Goal: Task Accomplishment & Management: Use online tool/utility

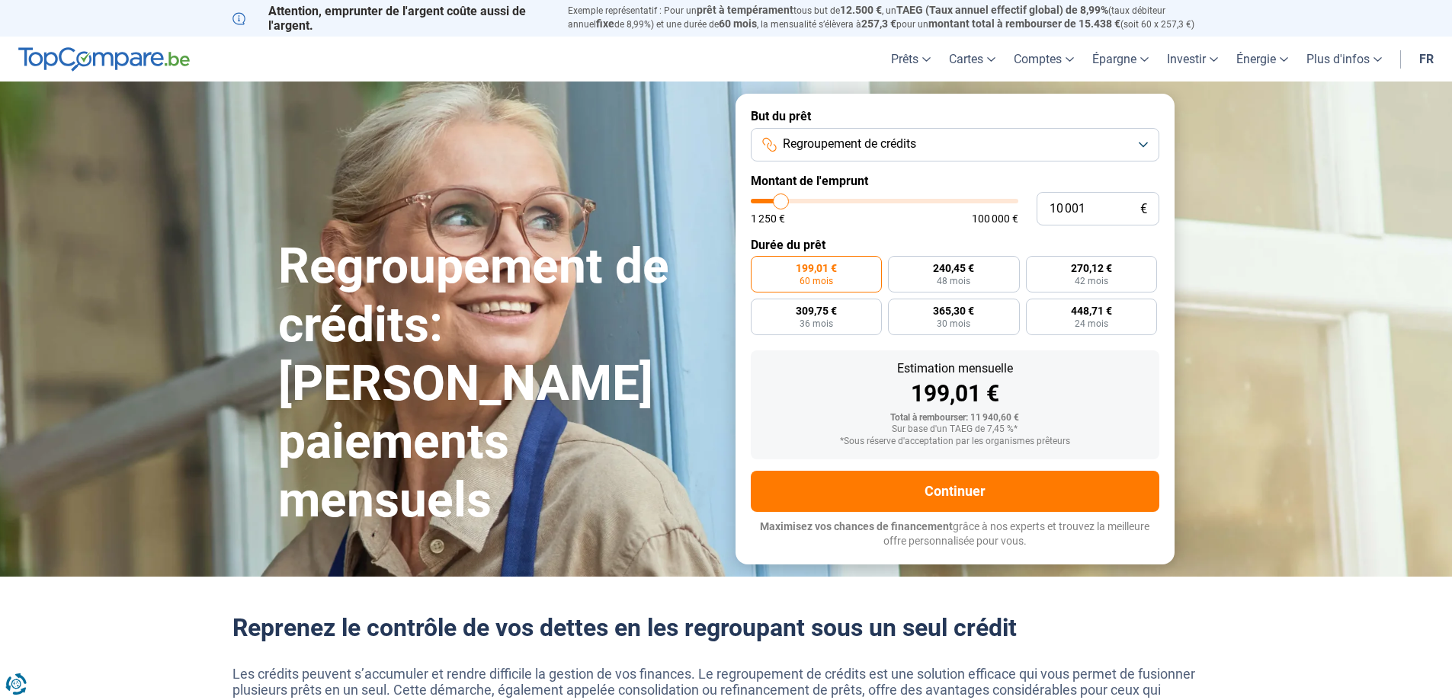
type input "13 000"
type input "13000"
type input "14 500"
type input "14500"
type input "16 250"
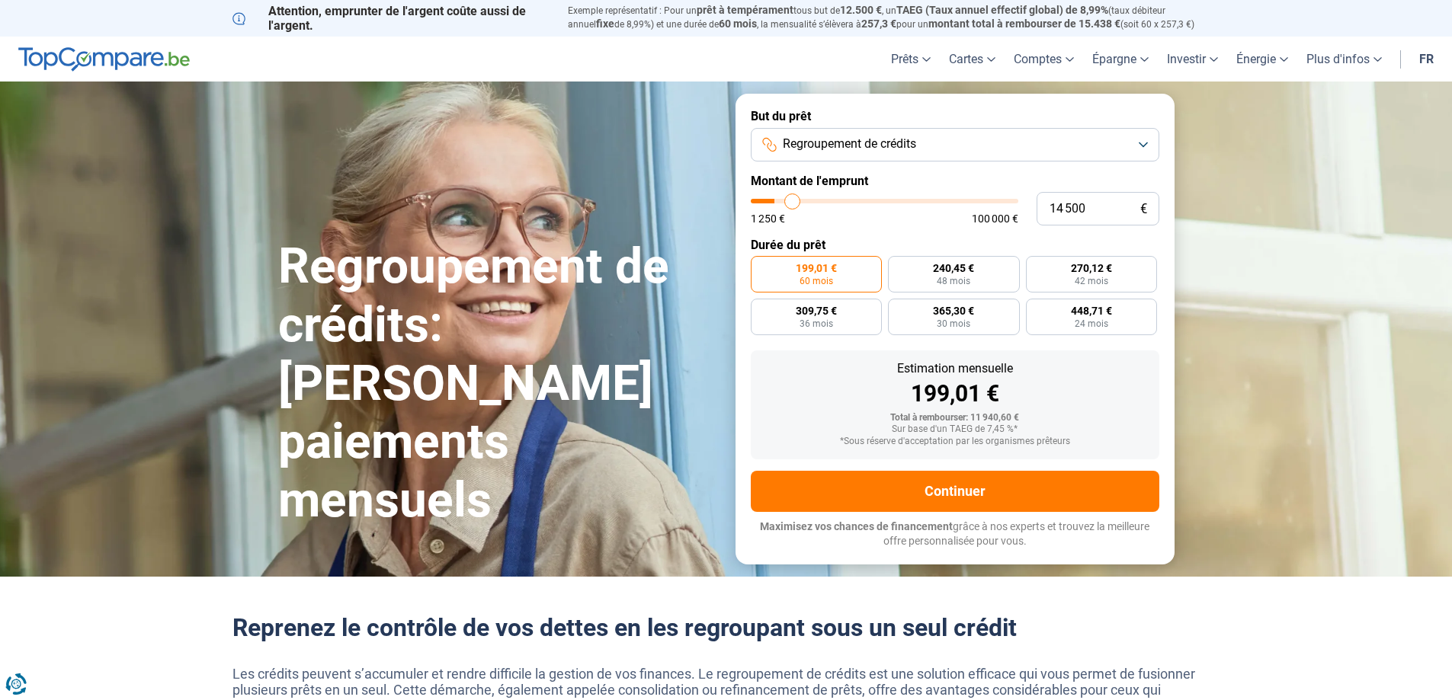
type input "16250"
type input "18 000"
type input "18000"
type input "19 750"
type input "19750"
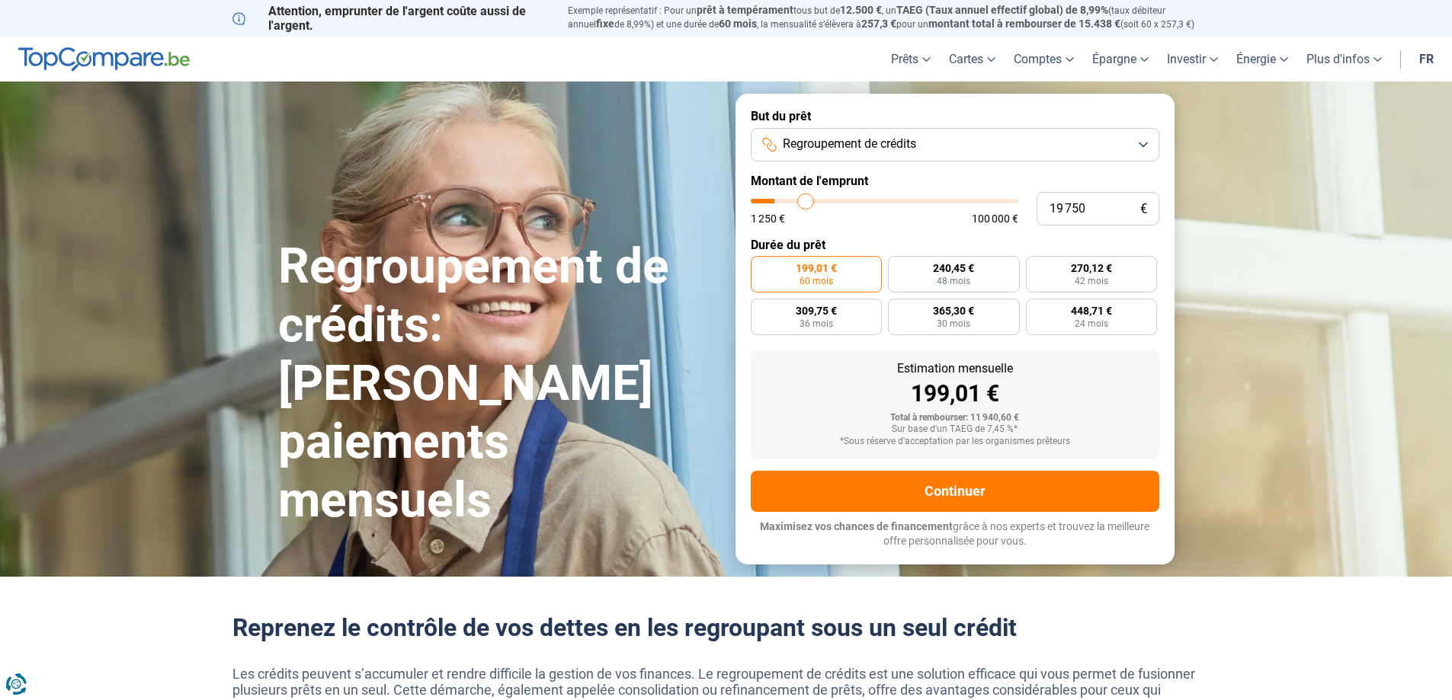
type input "21 500"
type input "21500"
type input "23 000"
type input "23000"
type input "24 500"
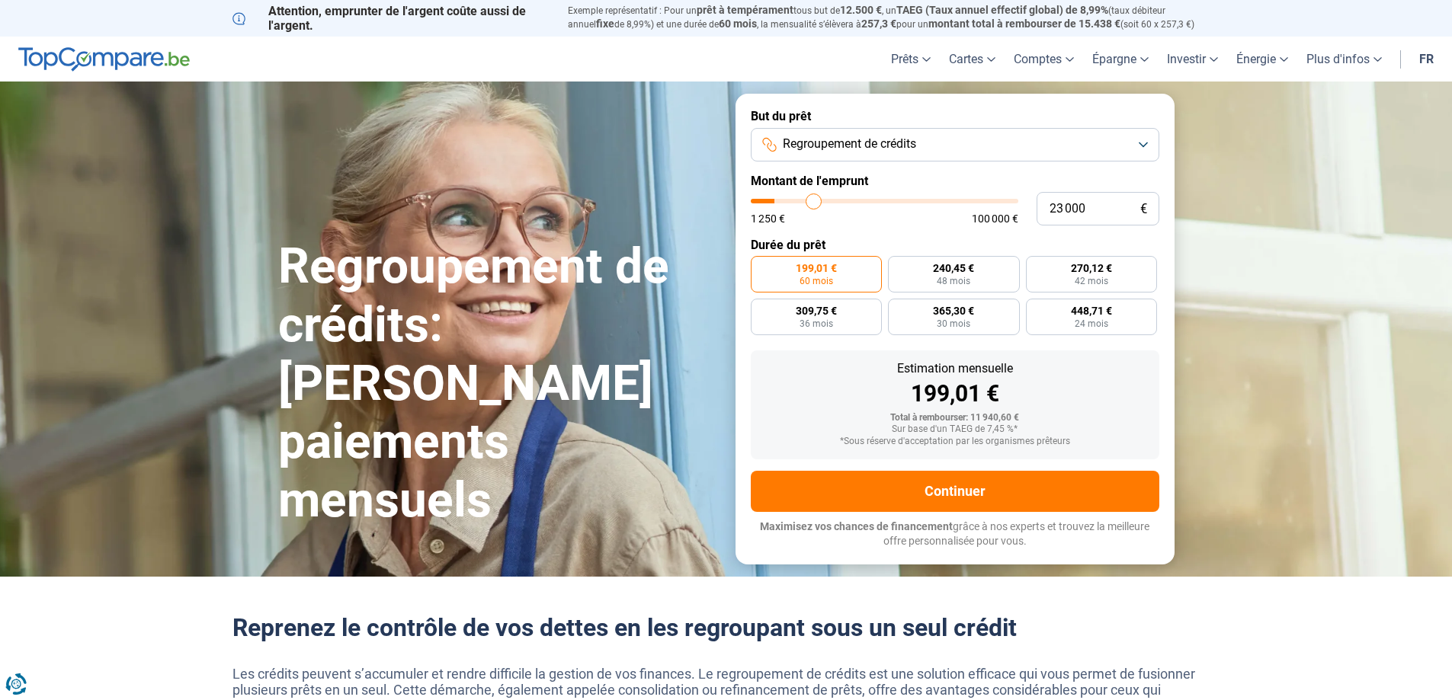
type input "24500"
type input "26 000"
type input "26000"
type input "26 750"
type input "26750"
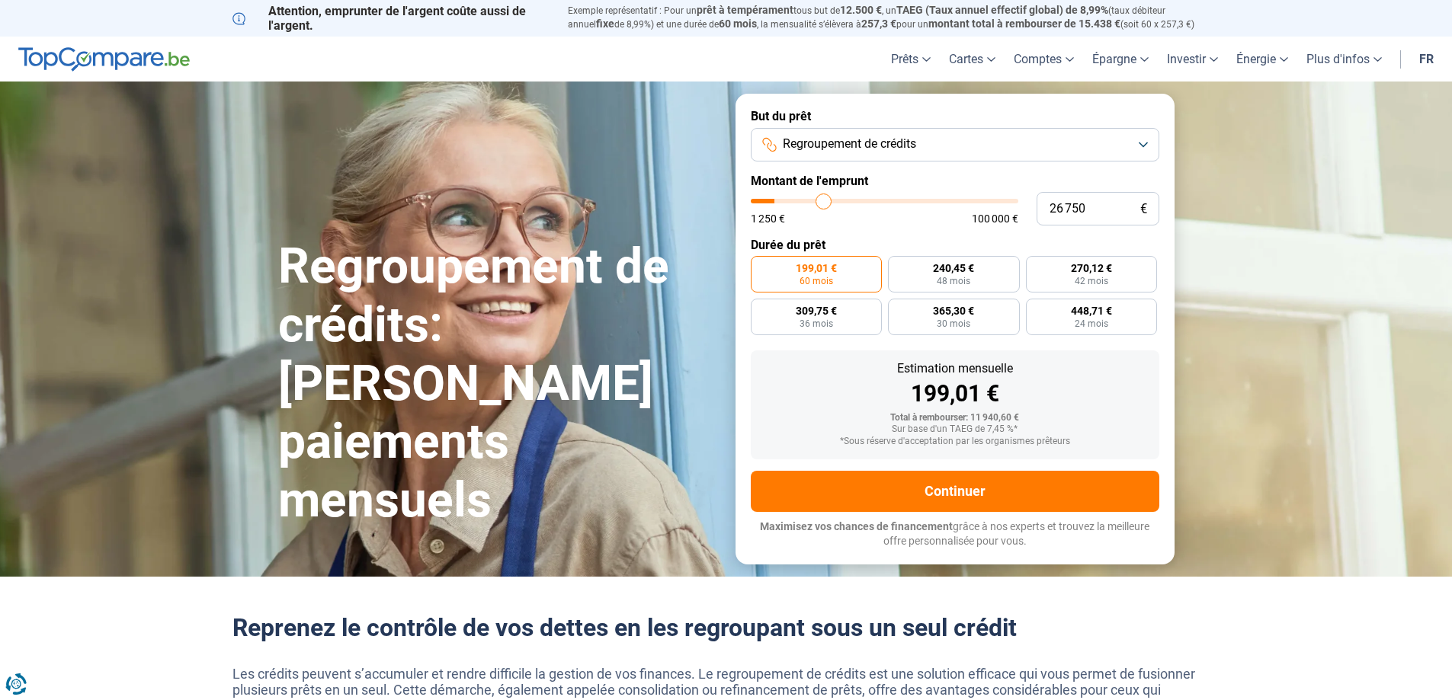
type input "27 750"
type input "27750"
type input "28 250"
type input "28250"
type input "28 750"
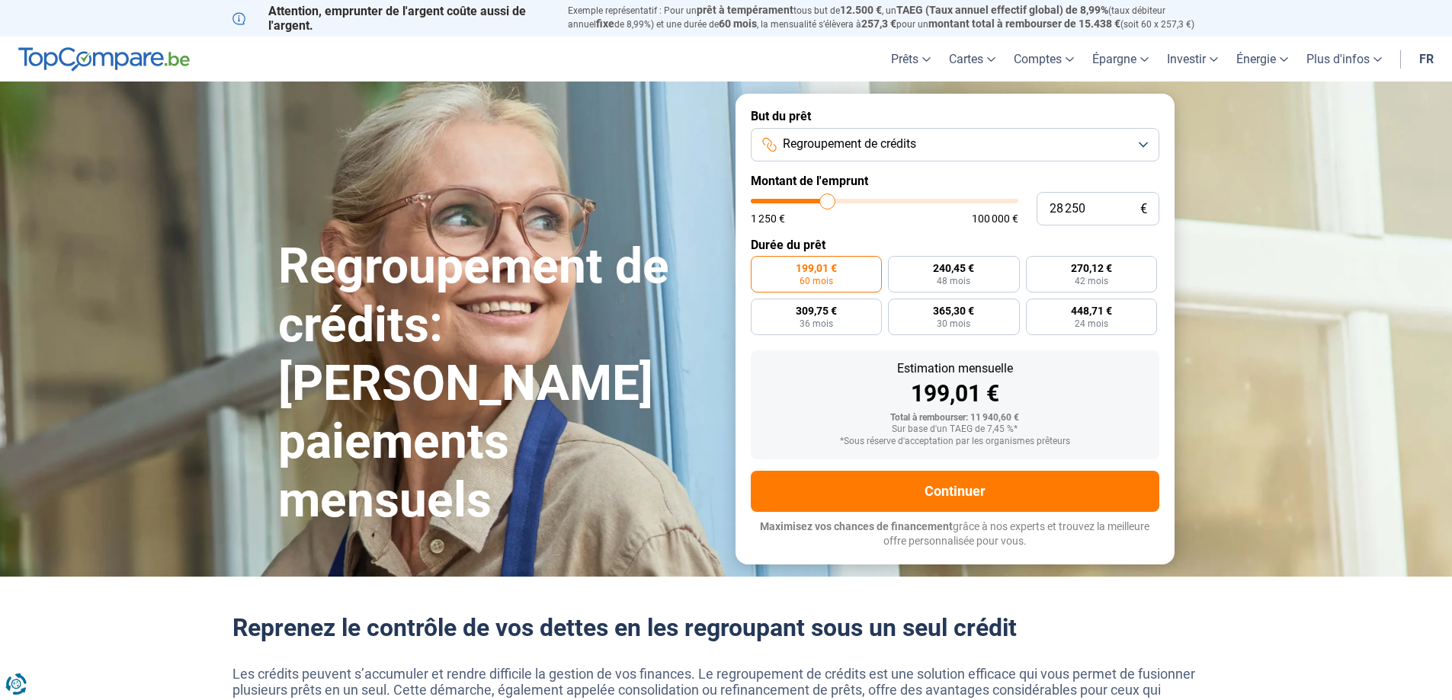
type input "28750"
type input "29 000"
type input "29000"
type input "29 250"
type input "29250"
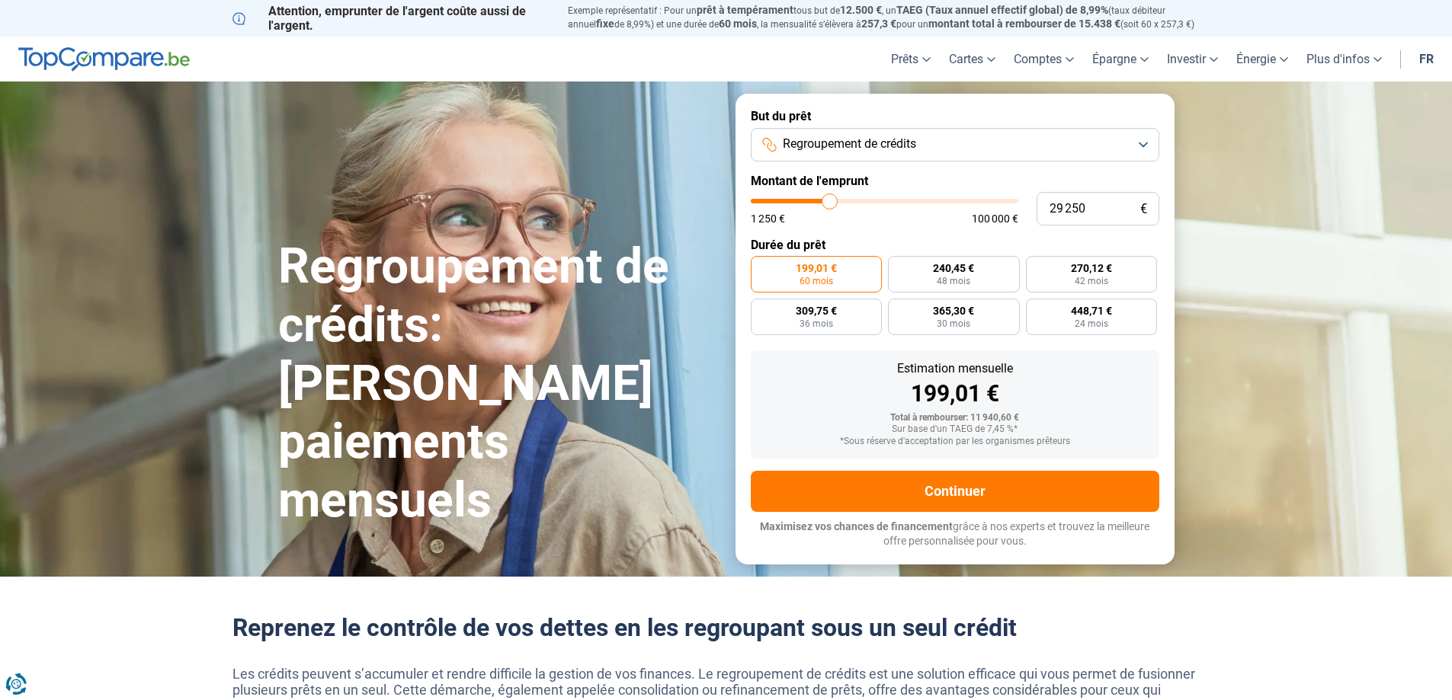
type input "29 500"
type input "29500"
type input "31 000"
type input "31000"
type input "32 000"
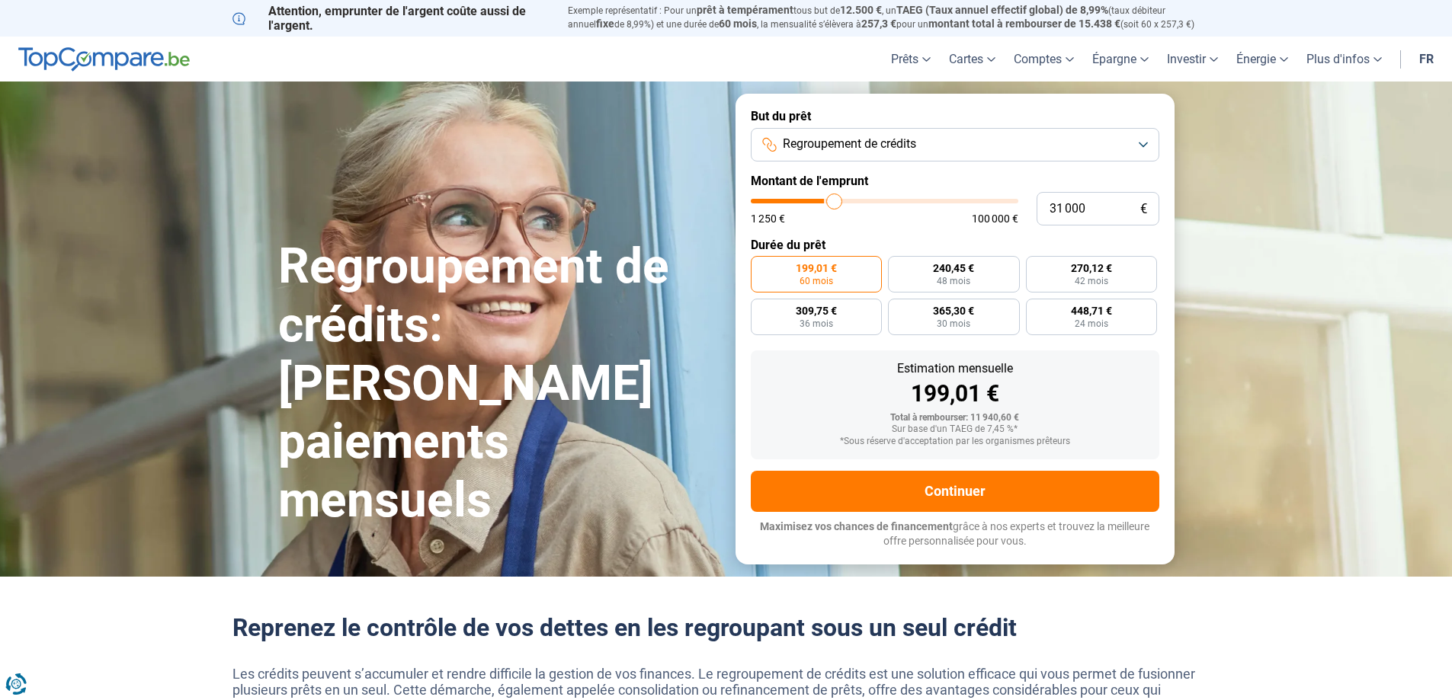
type input "32000"
type input "33 500"
type input "33500"
type input "35 000"
type input "35000"
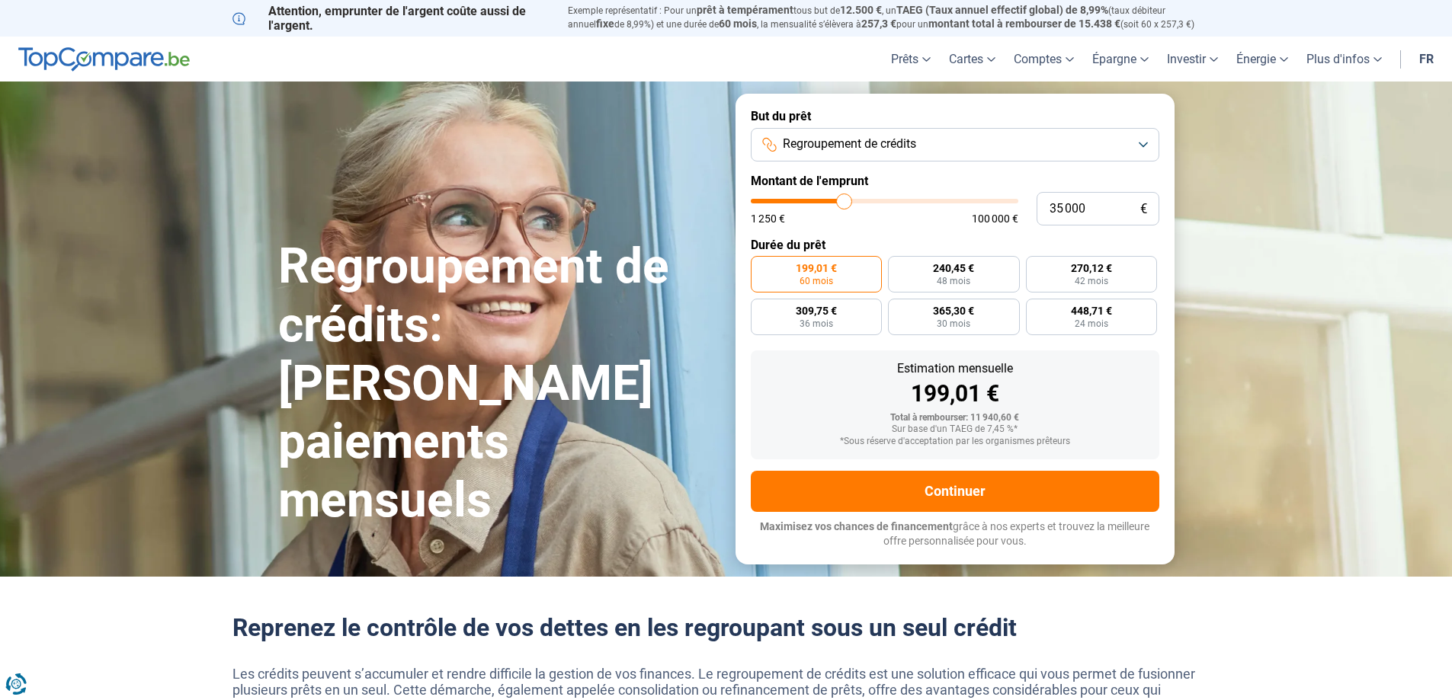
type input "36 250"
type input "36250"
type input "36 750"
type input "36750"
type input "37 250"
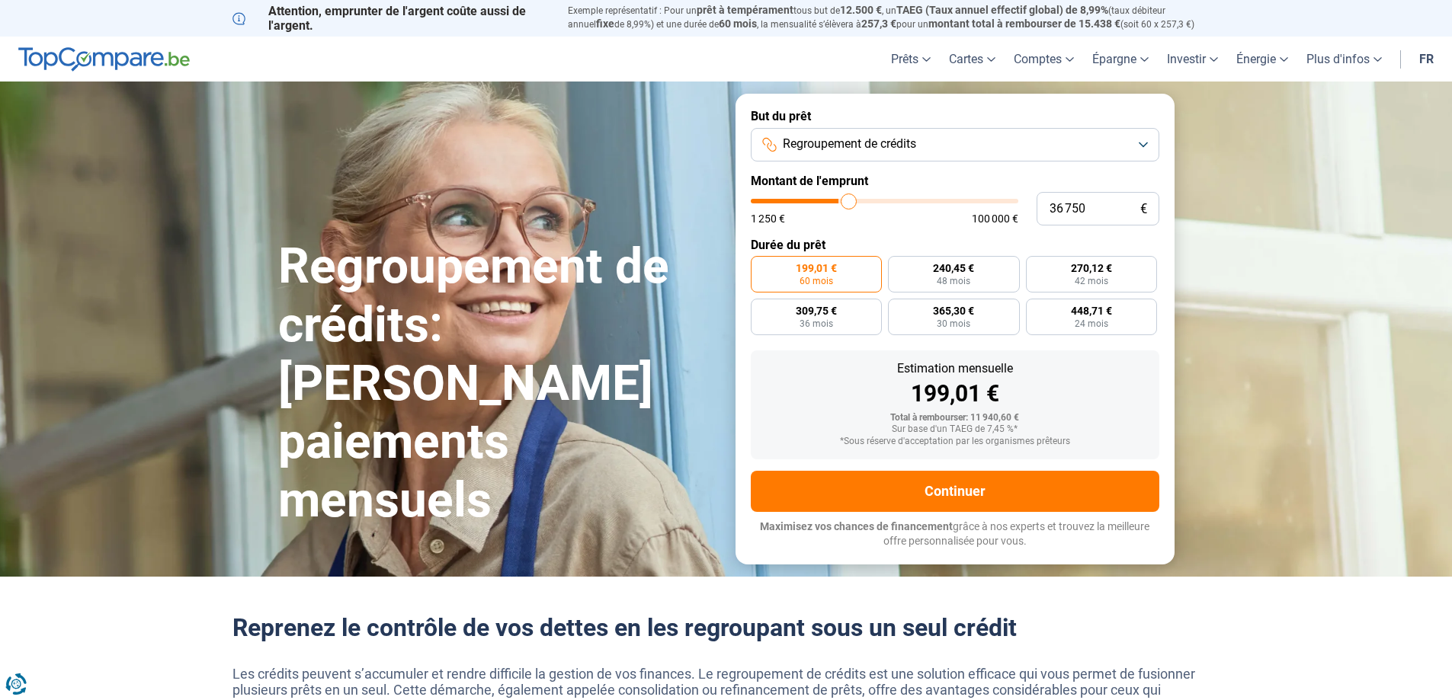
type input "37250"
type input "38 000"
type input "38000"
type input "38 250"
type input "38250"
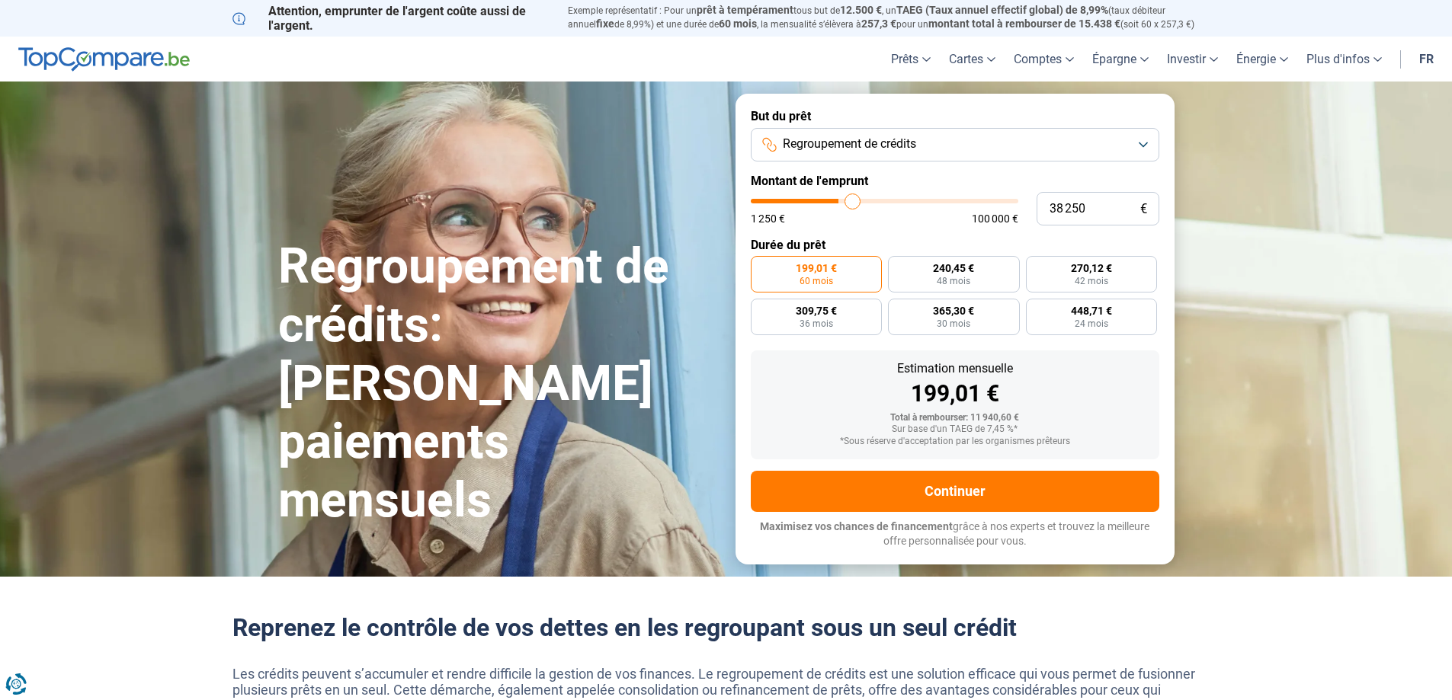
type input "38 500"
type input "38500"
type input "38 750"
type input "38750"
type input "39 250"
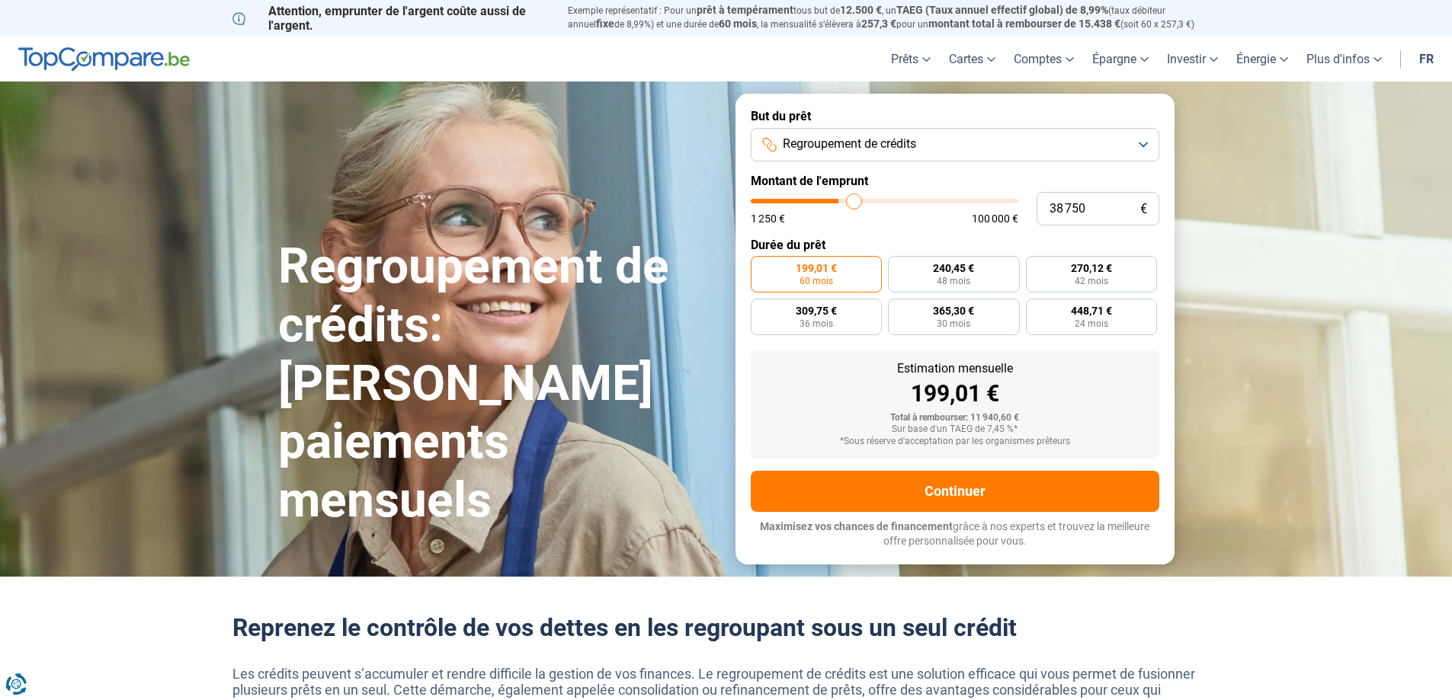
type input "39250"
type input "39 500"
type input "39500"
type input "39 750"
type input "39750"
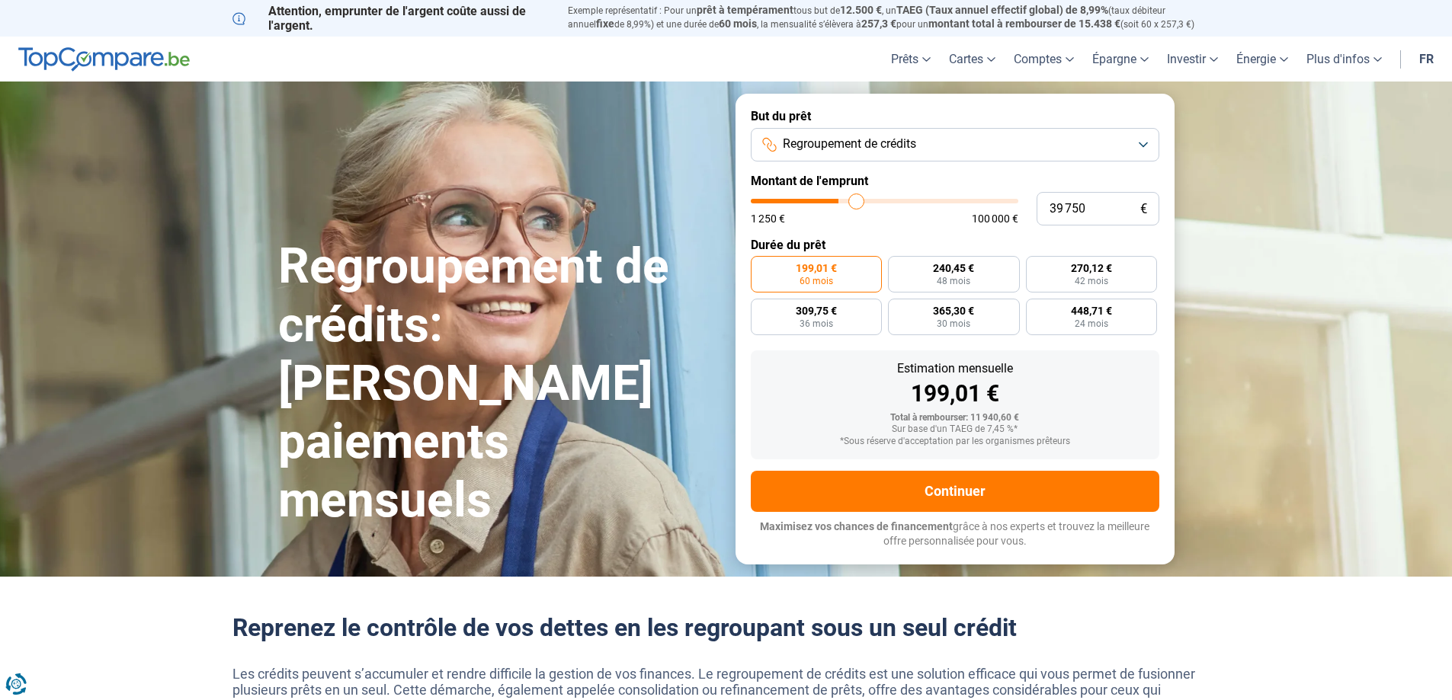
type input "40 000"
type input "40000"
type input "40 250"
type input "40250"
type input "41 250"
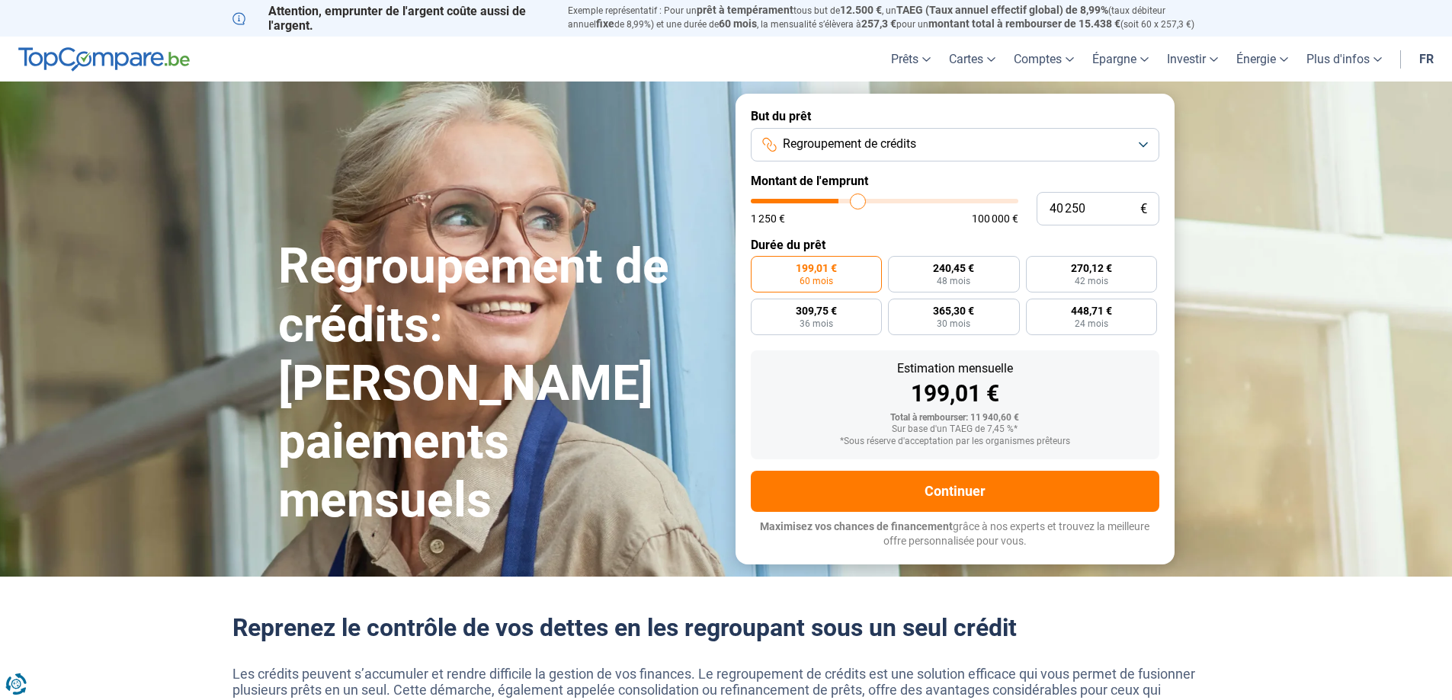
type input "41250"
type input "42 500"
type input "42500"
type input "43 500"
type input "43500"
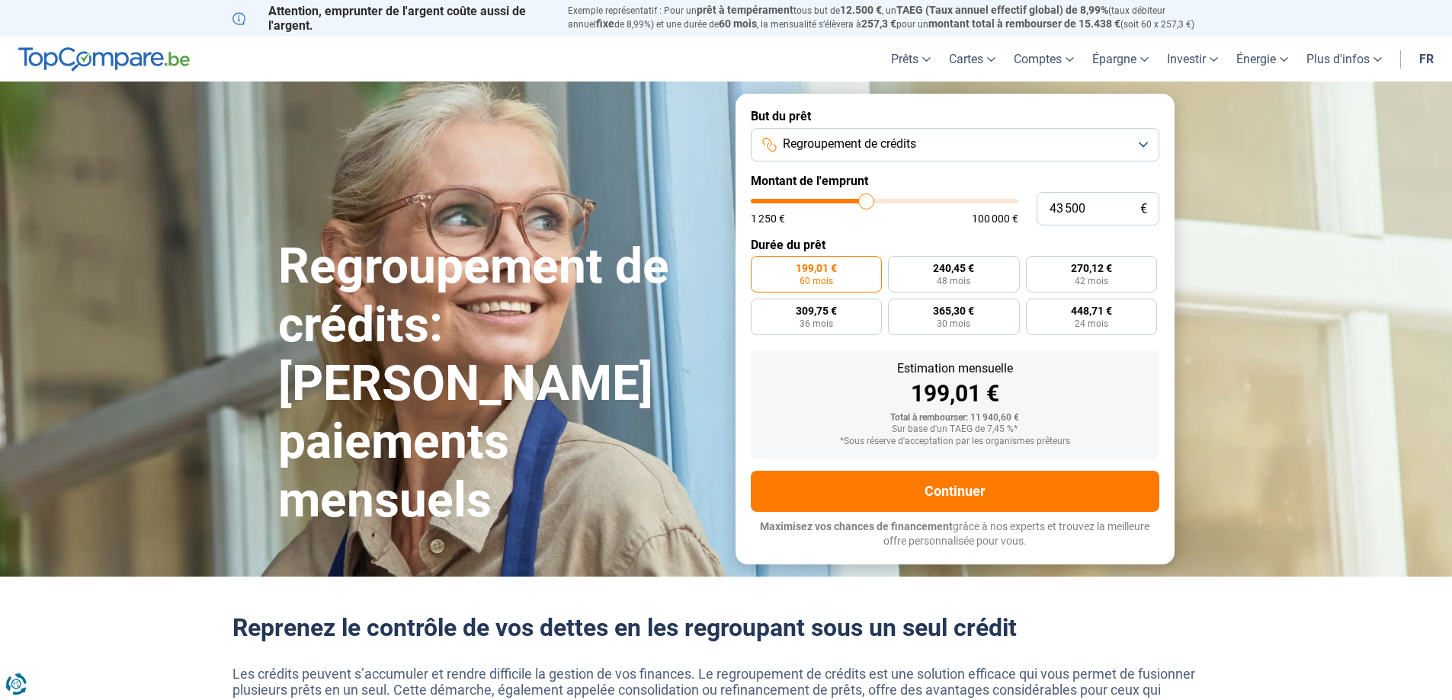
type input "44 250"
type input "44250"
type input "45 500"
type input "45500"
type input "45 750"
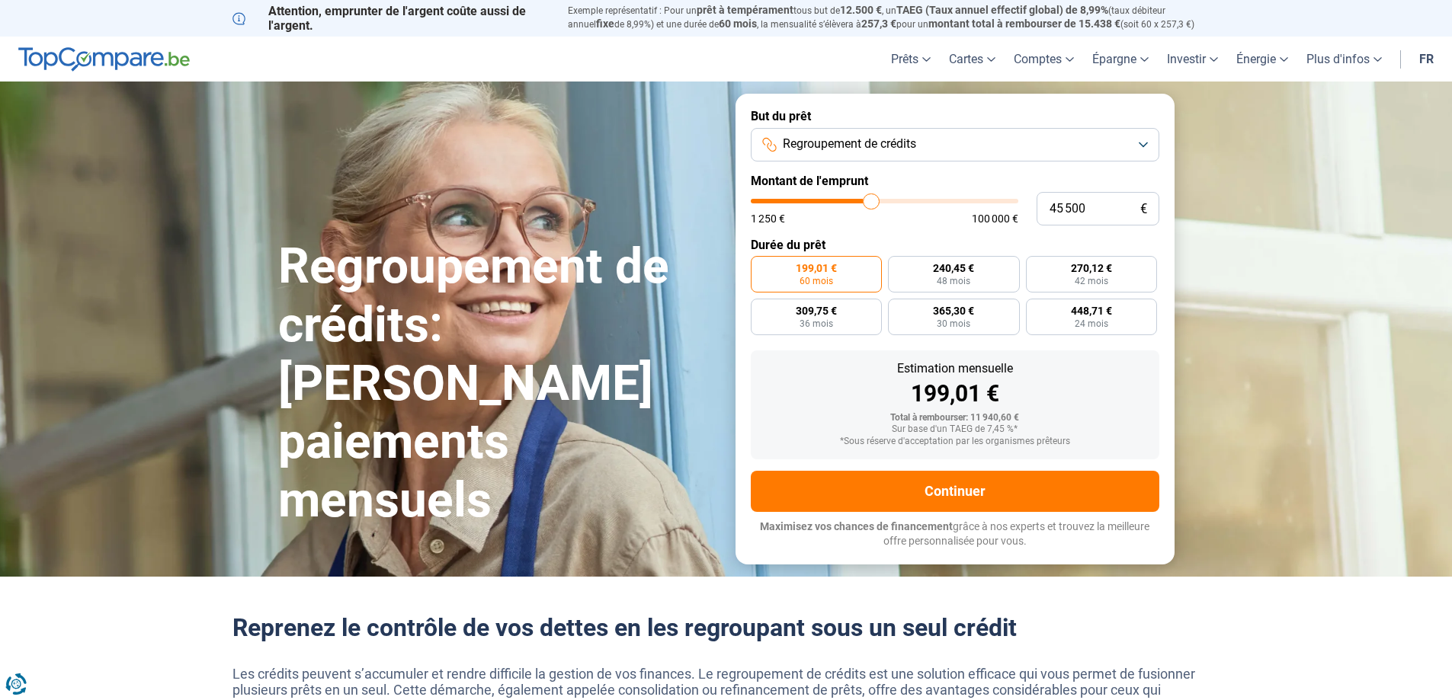
type input "45750"
type input "46 000"
type input "46000"
type input "46 500"
type input "46500"
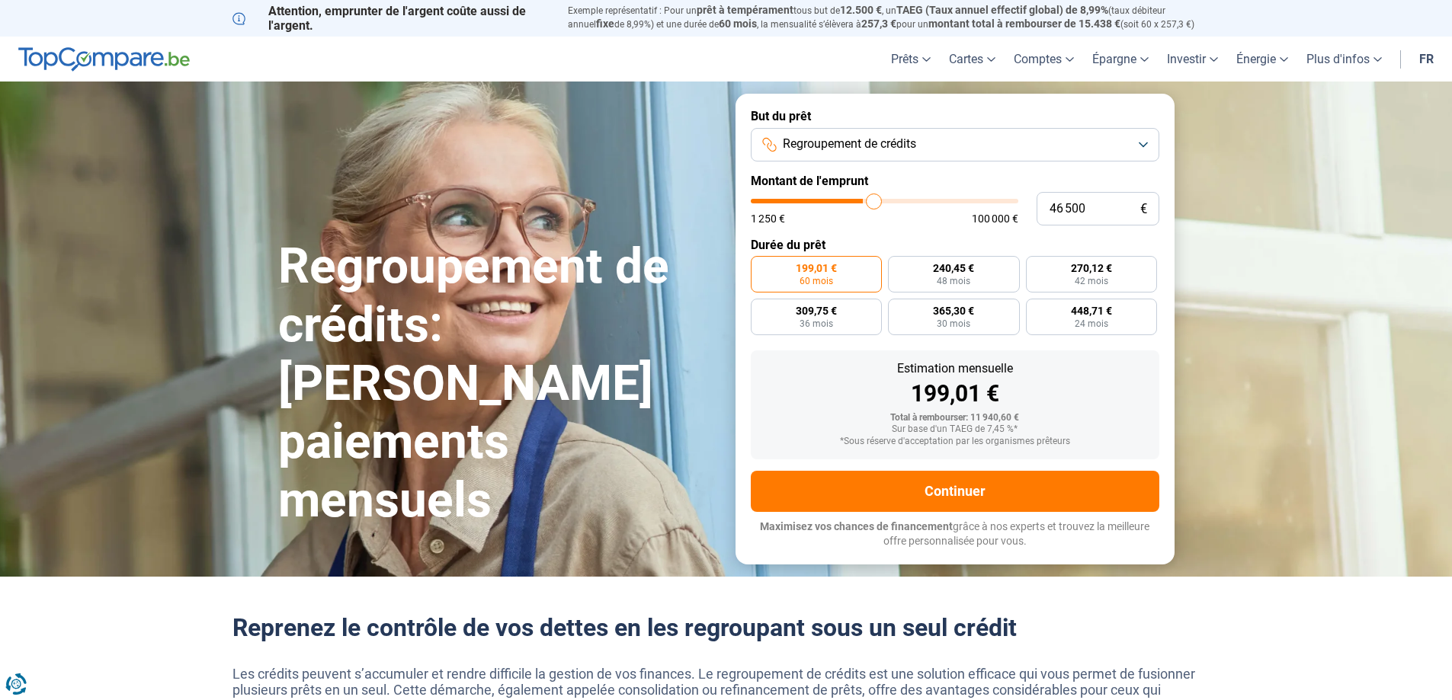
type input "47 000"
type input "47000"
type input "47 500"
type input "47500"
type input "48 250"
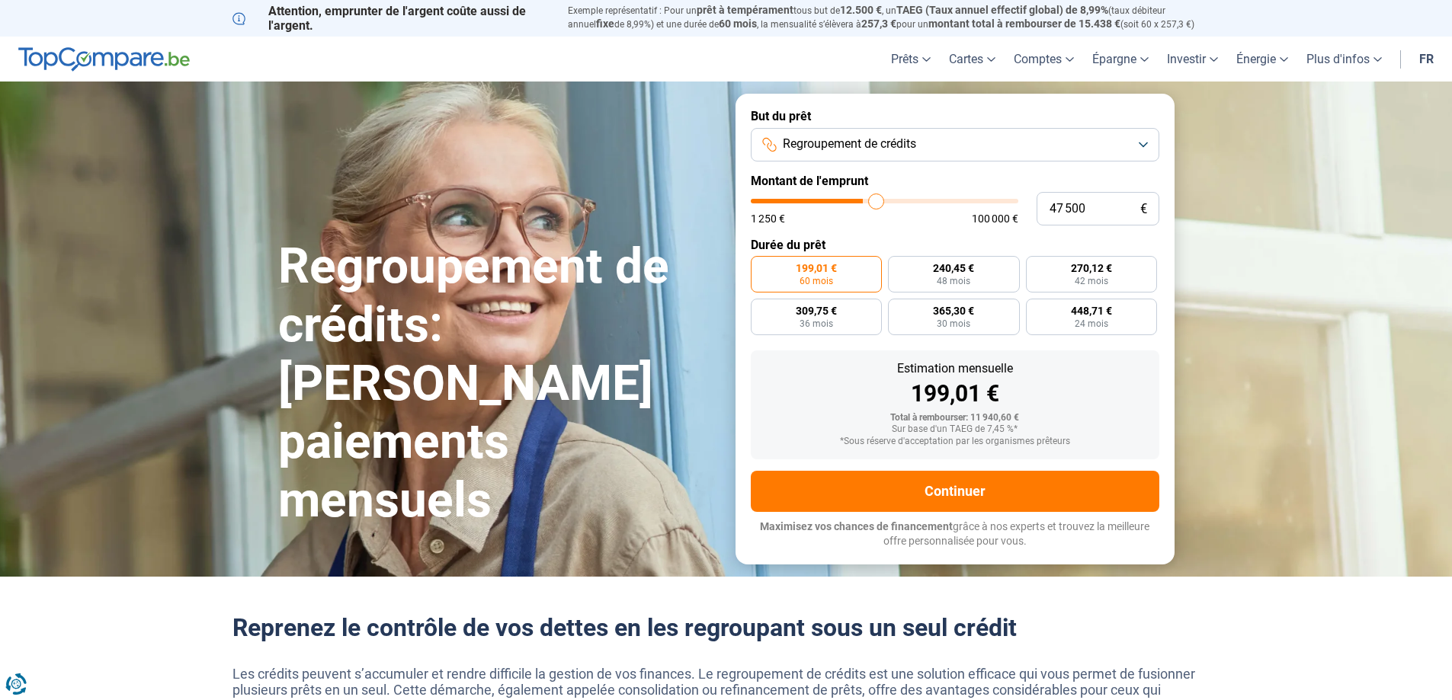
type input "48250"
type input "49 500"
type input "49500"
type input "50 000"
type input "50000"
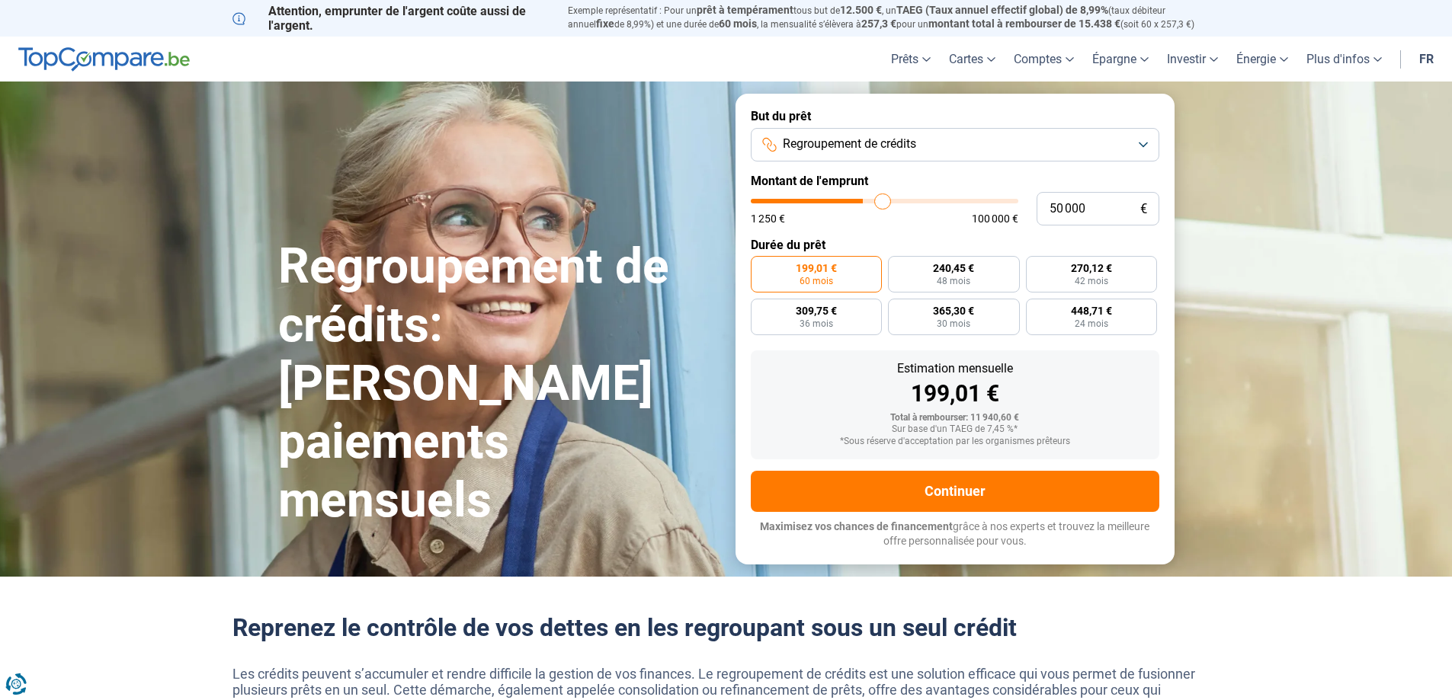
type input "51 000"
type input "51000"
type input "51 500"
type input "51500"
type input "52 500"
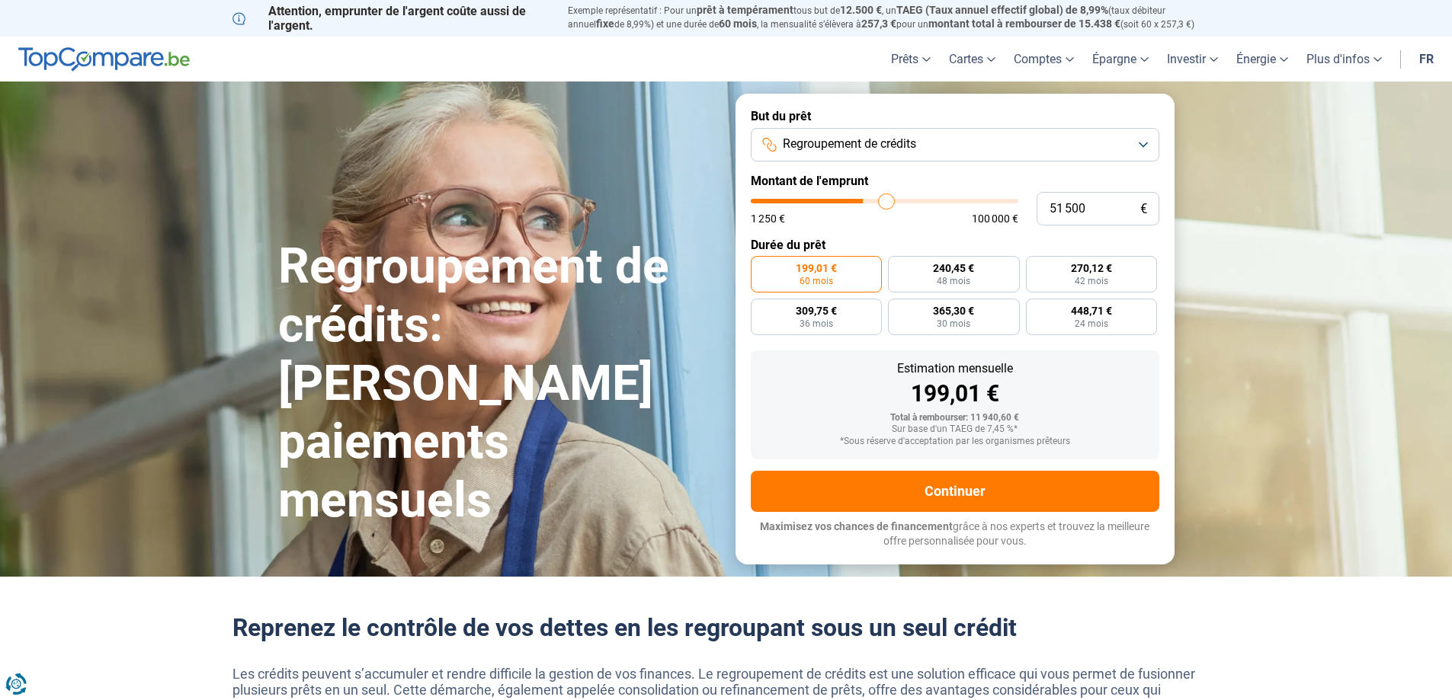
type input "52500"
type input "52 750"
type input "52750"
type input "53 250"
type input "53250"
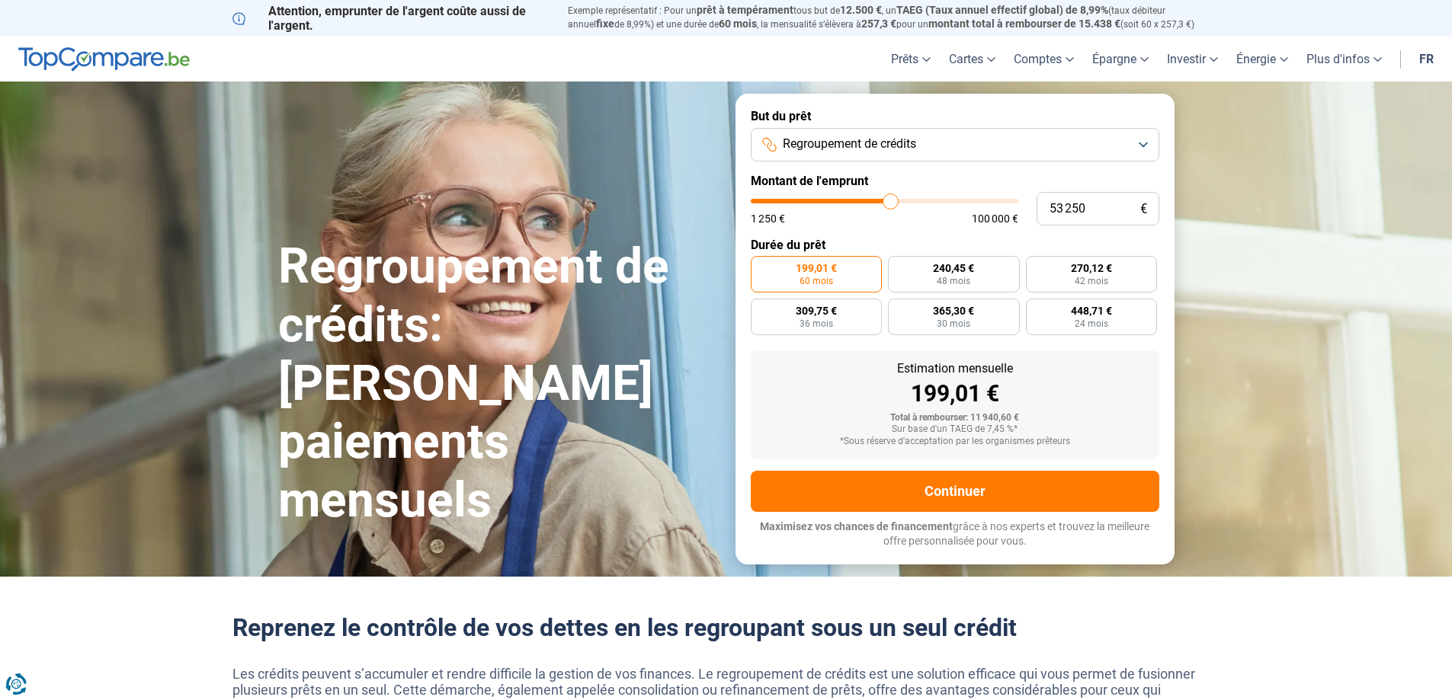
type input "53 500"
type input "53500"
type input "54 000"
type input "54000"
type input "54 250"
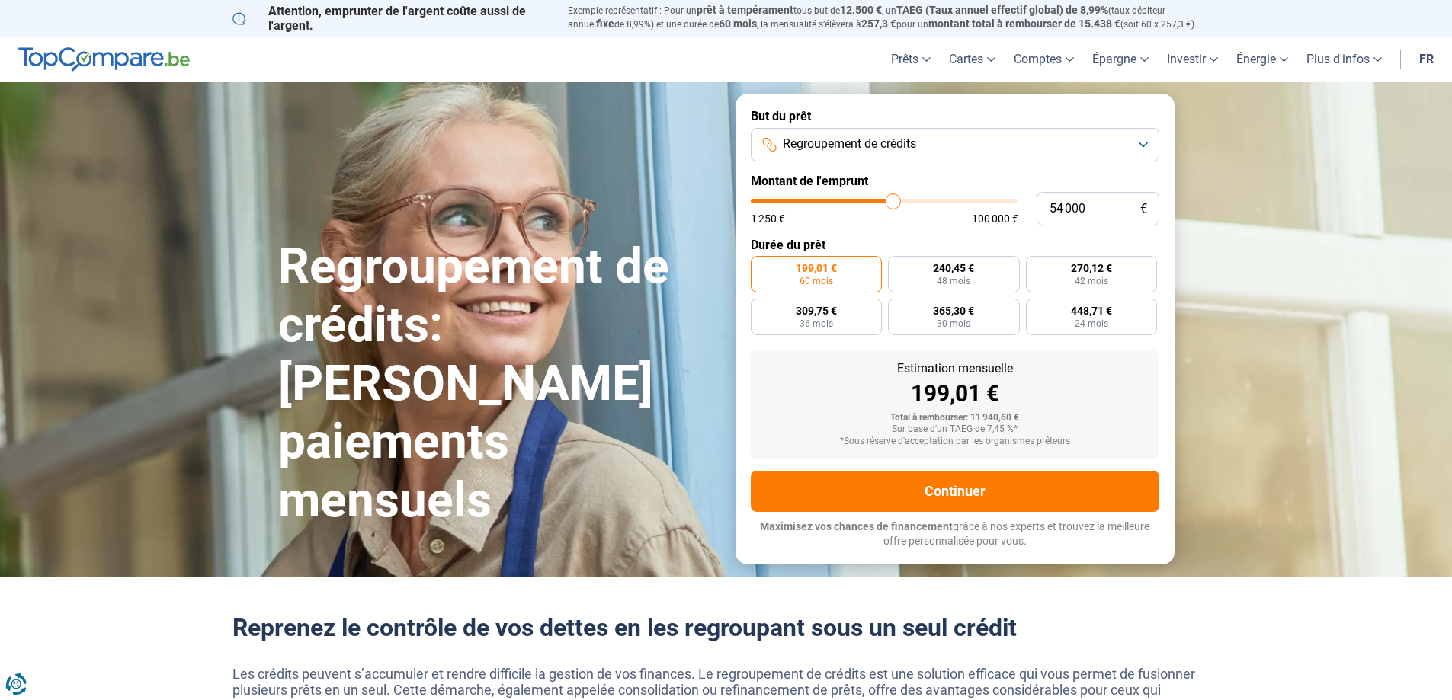
type input "54250"
type input "53 500"
type input "53500"
type input "53 250"
type input "53250"
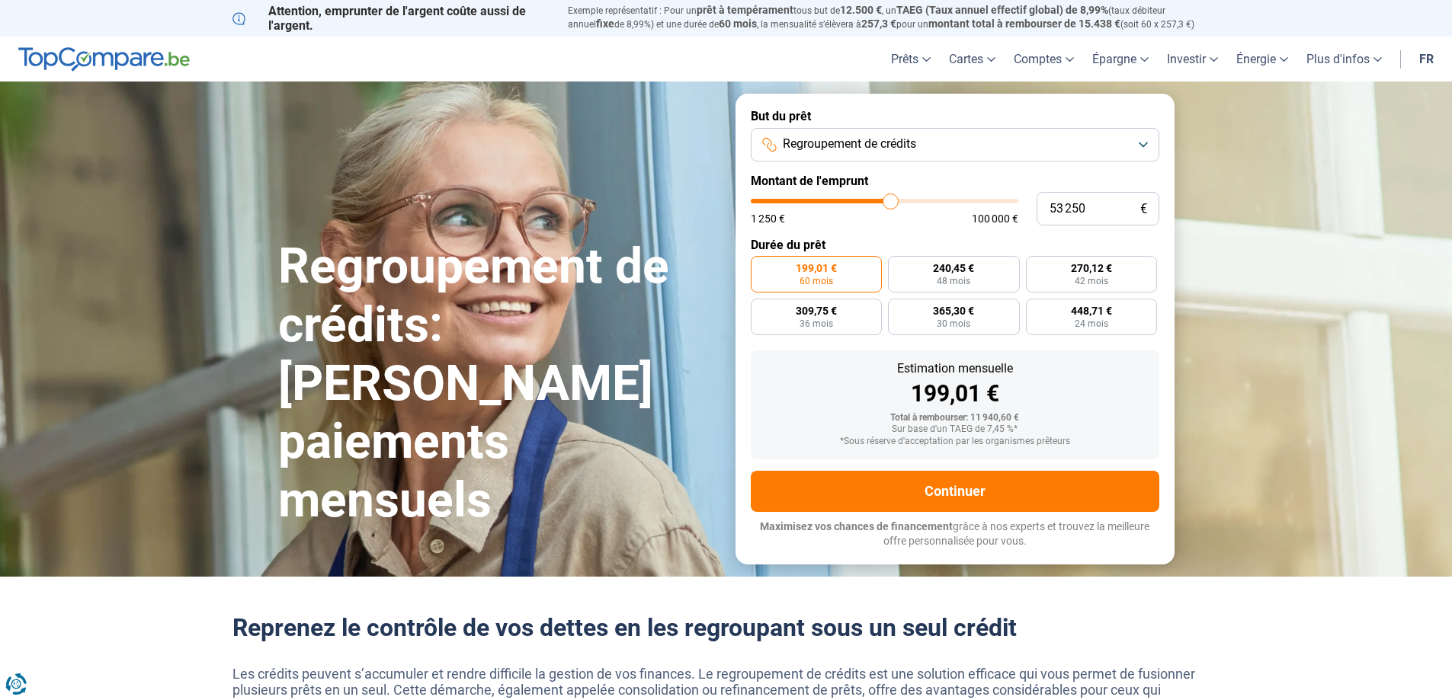
type input "52 750"
type input "52750"
type input "51 750"
type input "51750"
type input "51 000"
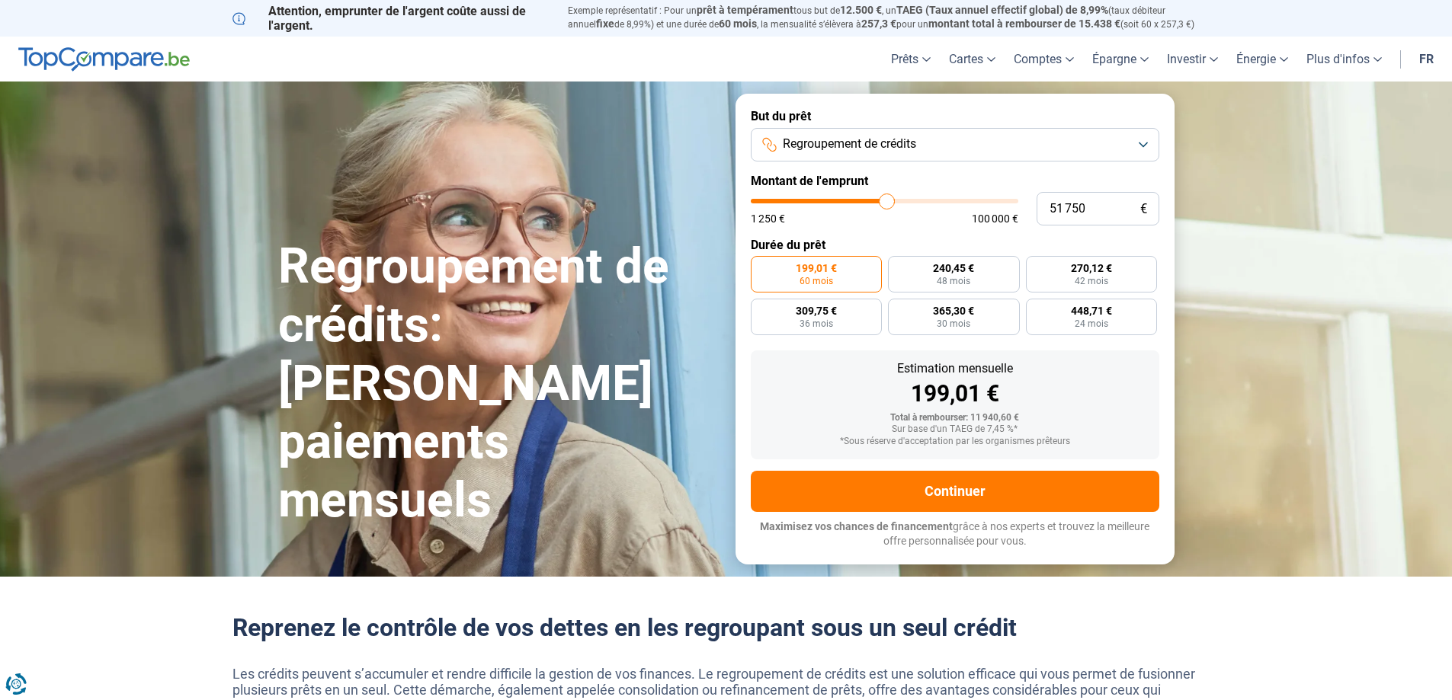
type input "51000"
type input "50 000"
type input "50000"
type input "49 750"
type input "49750"
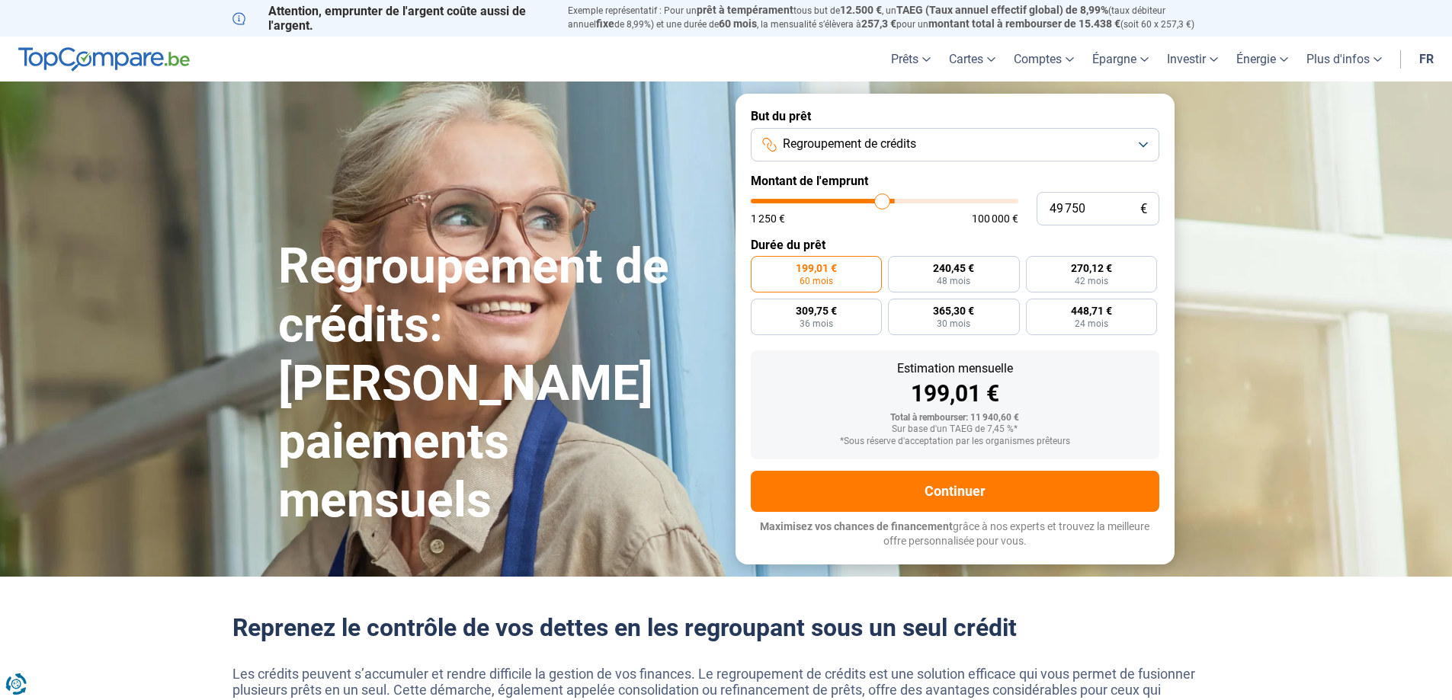
type input "49 500"
type input "49500"
type input "48 750"
type input "48750"
type input "48 500"
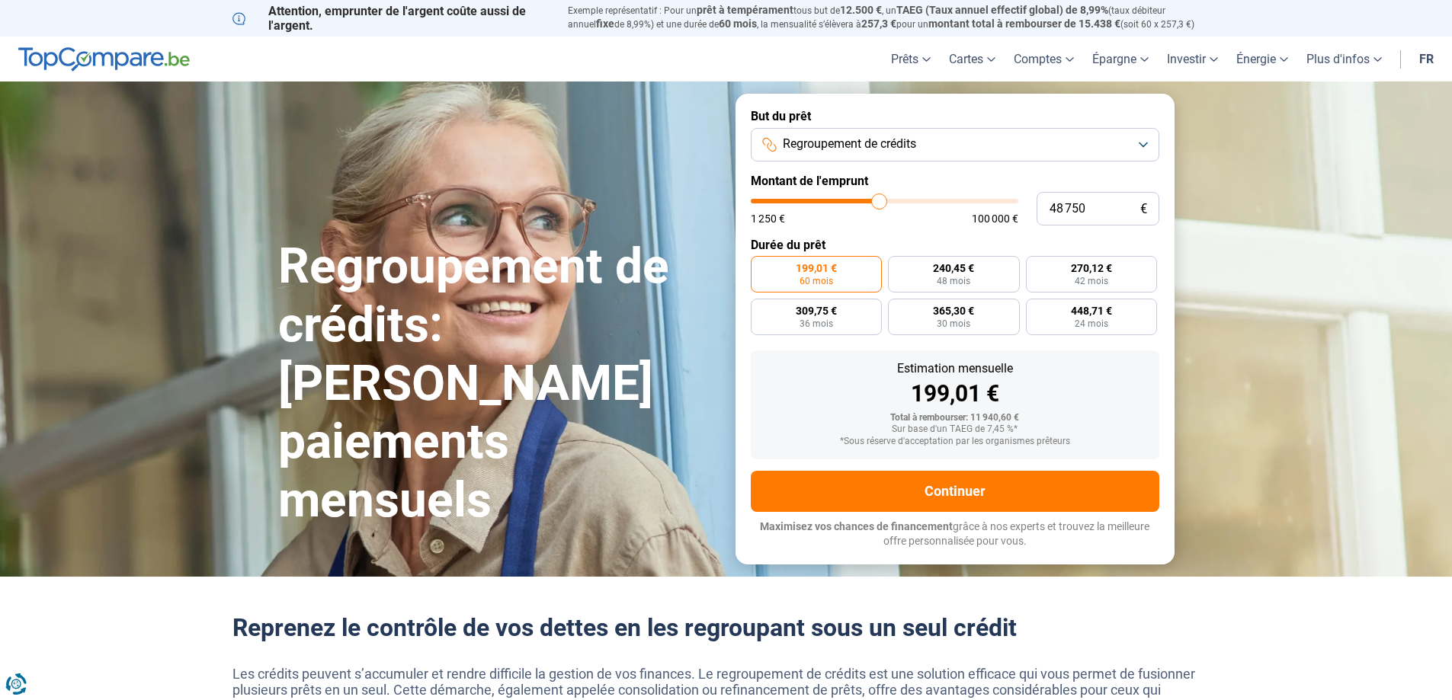
type input "48500"
type input "48 250"
type input "48250"
type input "48 000"
type input "48000"
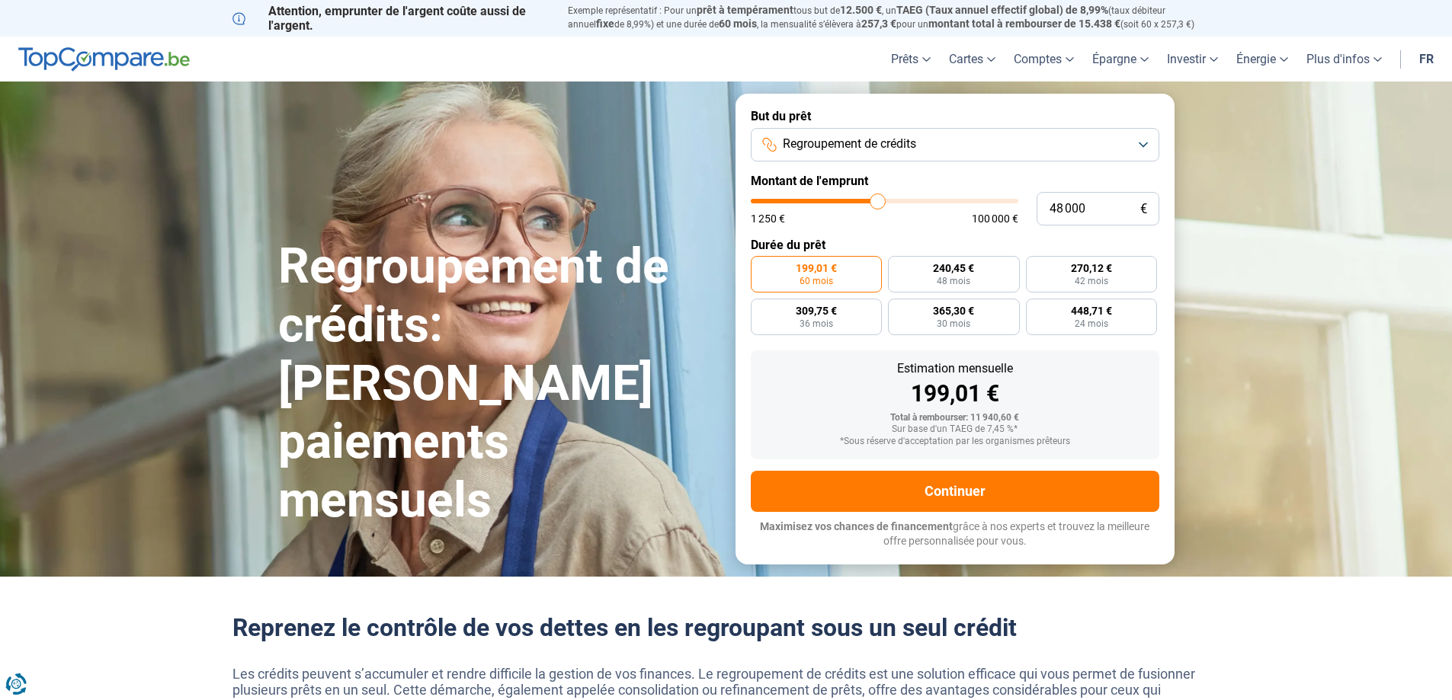
type input "47 500"
type input "47500"
type input "48 000"
type input "48000"
type input "48 250"
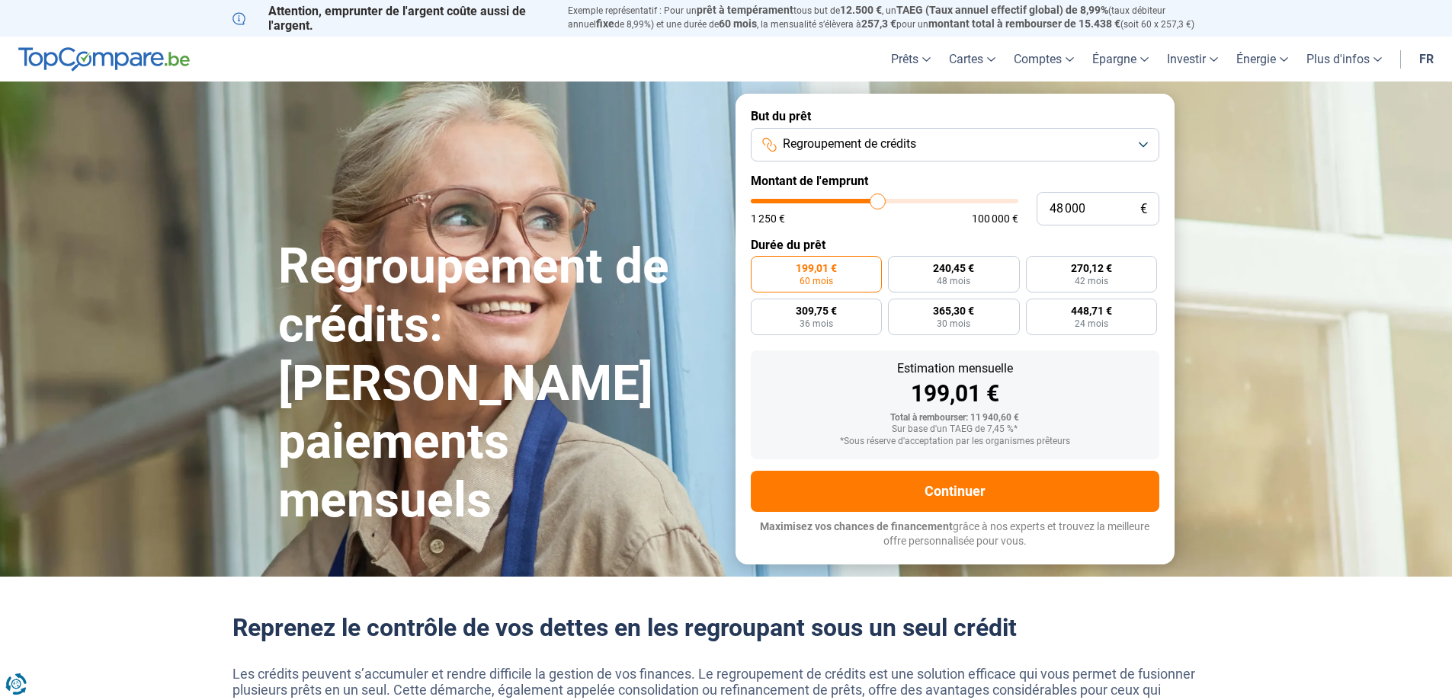
type input "48250"
type input "48 500"
type input "48500"
type input "48 750"
type input "48750"
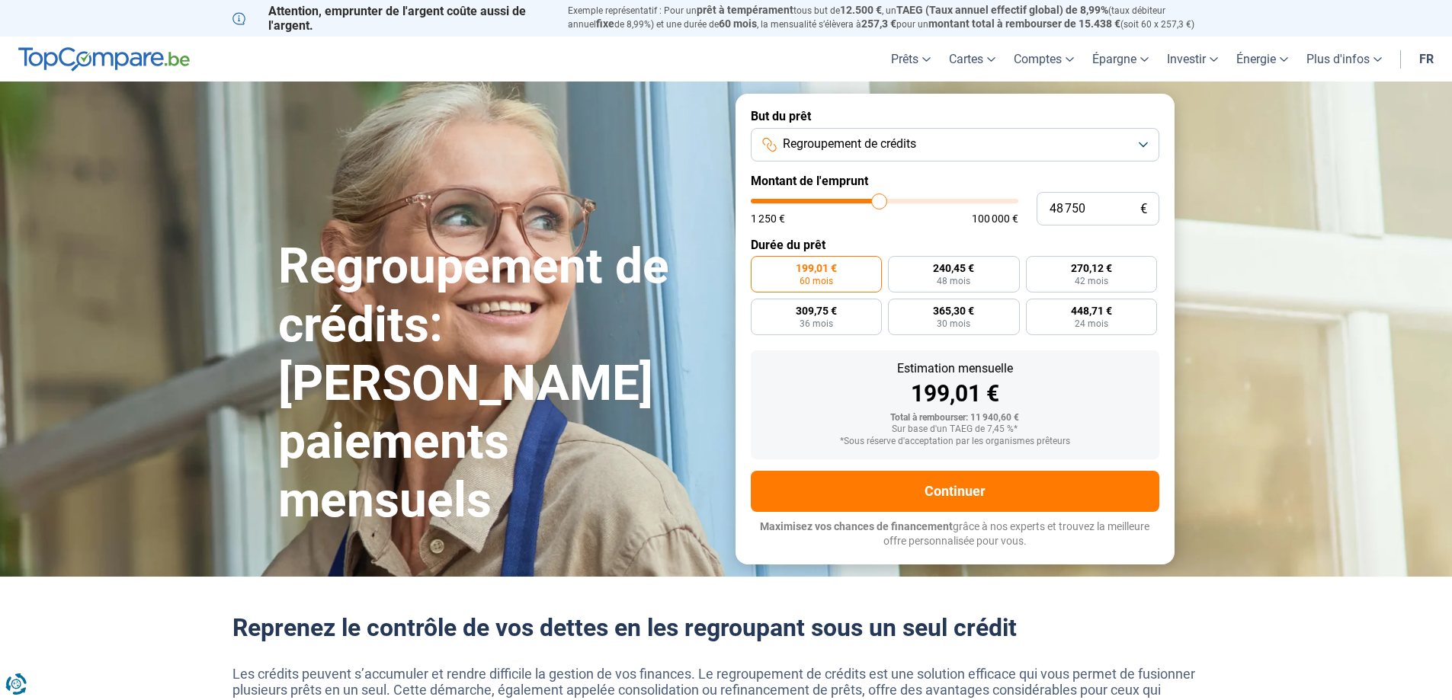
type input "49 000"
type input "49000"
type input "48 750"
type input "48750"
type input "48 500"
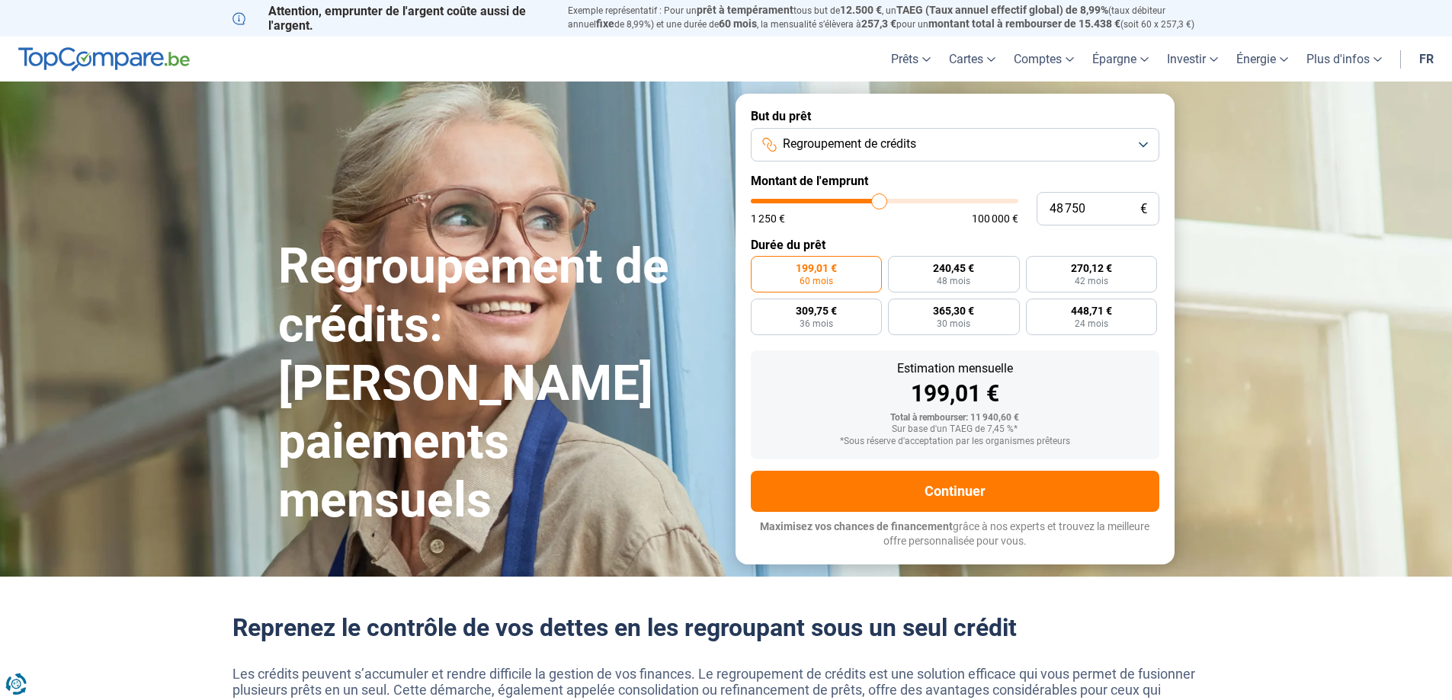
type input "48500"
type input "48 000"
type input "48000"
type input "47 500"
type input "47500"
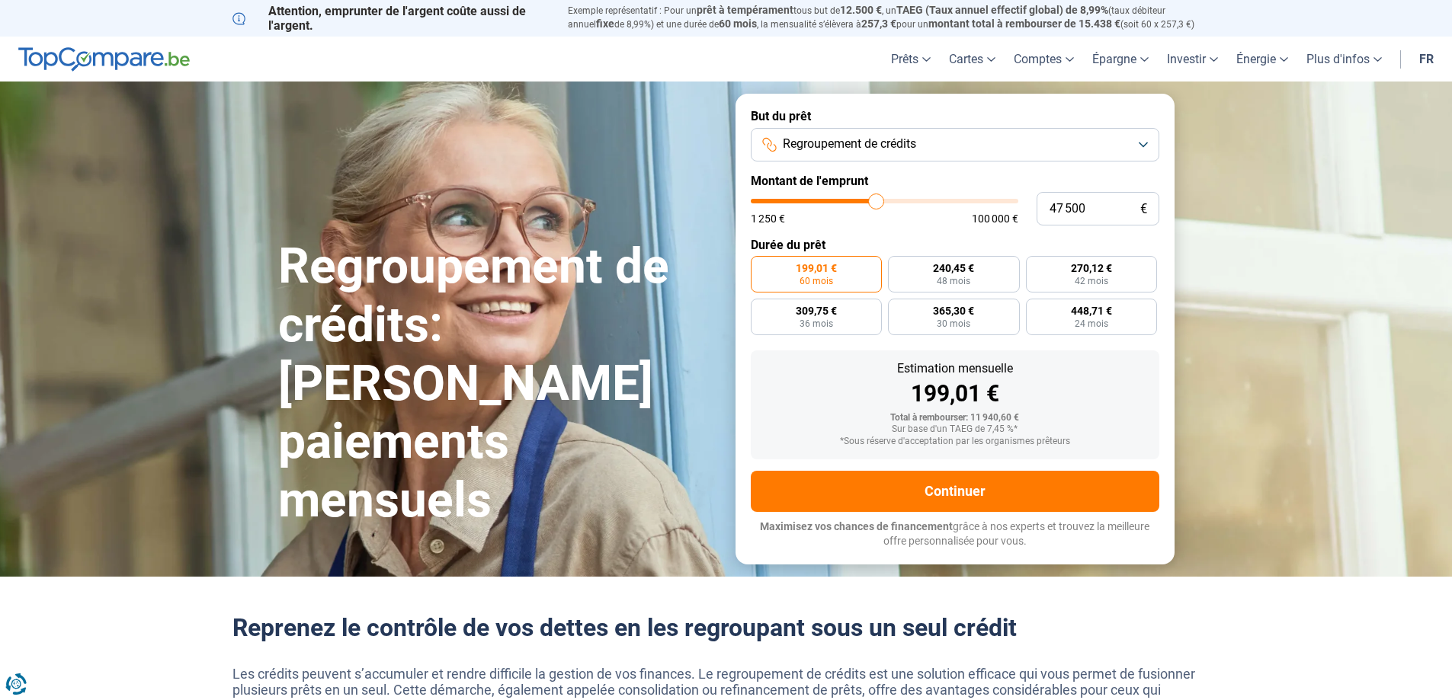
type input "48 000"
drag, startPoint x: 787, startPoint y: 199, endPoint x: 877, endPoint y: 198, distance: 89.9
type input "48000"
click at [877, 199] on input "range" at bounding box center [885, 201] width 268 height 5
radio input "false"
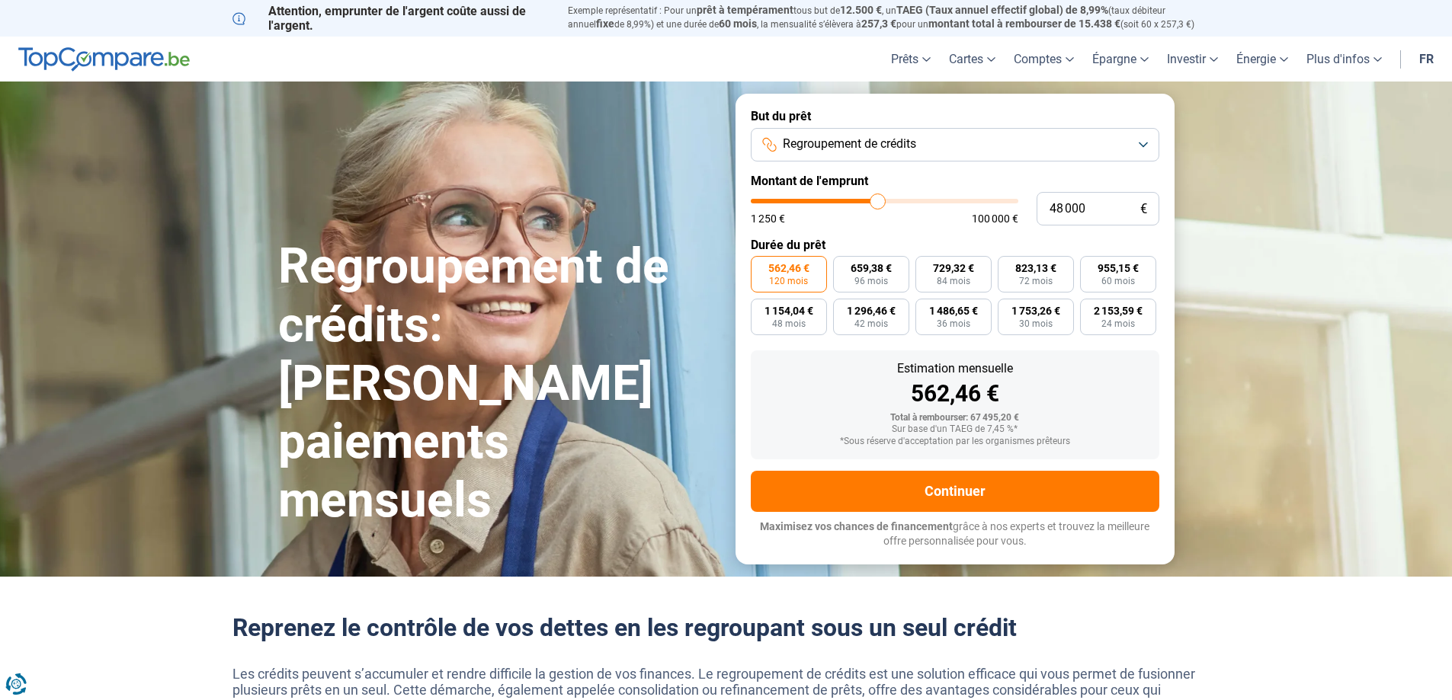
click at [790, 280] on span "120 mois" at bounding box center [788, 281] width 39 height 9
click at [761, 266] on input "562,46 € 120 mois" at bounding box center [756, 261] width 10 height 10
click at [1122, 213] on input "48 000" at bounding box center [1098, 209] width 123 height 34
type input "4 800"
type input "4750"
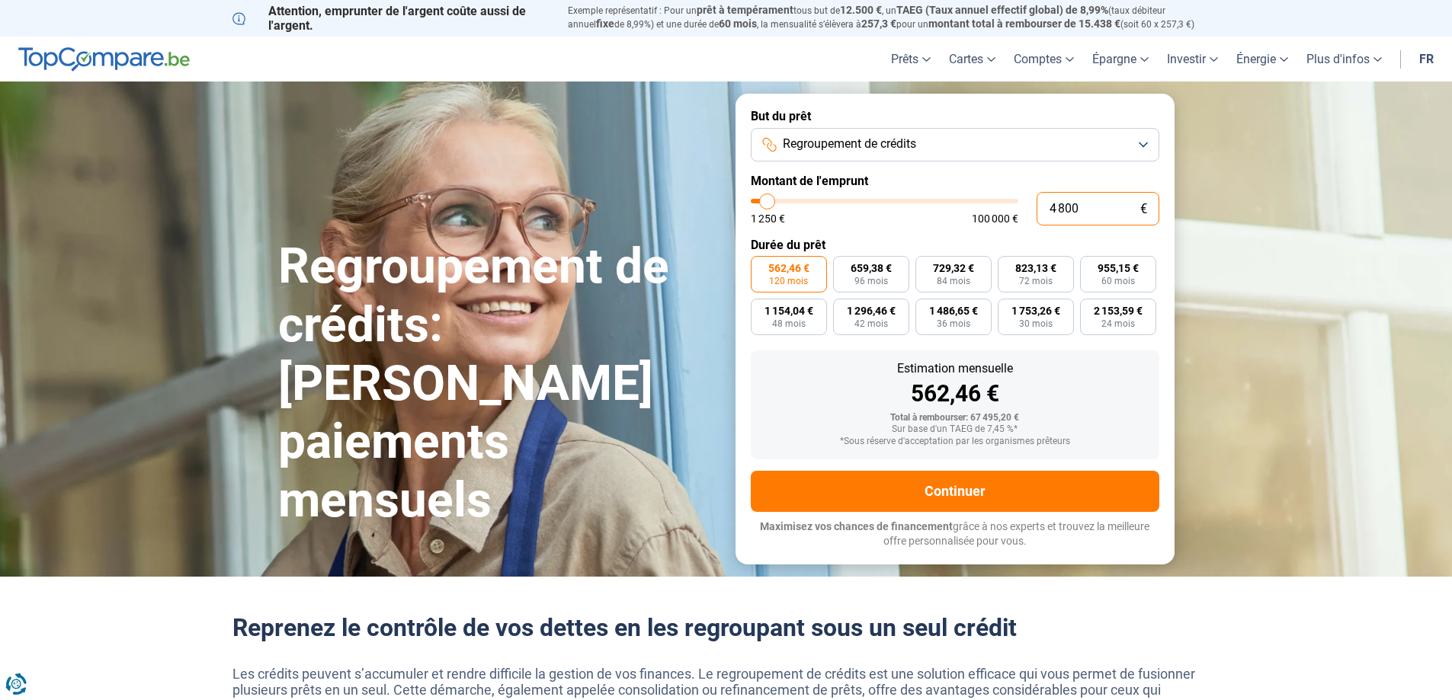
type input "480"
type input "1250"
type input "48"
type input "1250"
type input "4"
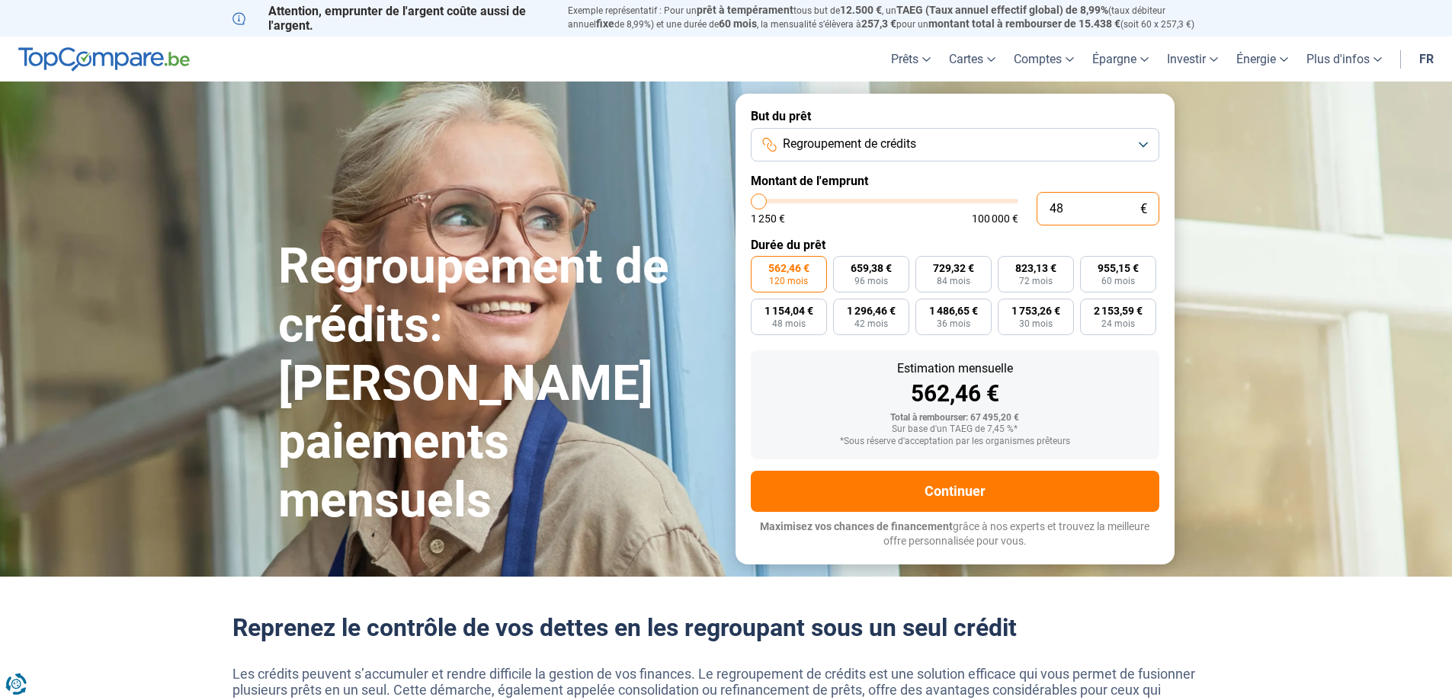
type input "1250"
type input "0"
type input "1250"
type input "5"
type input "1250"
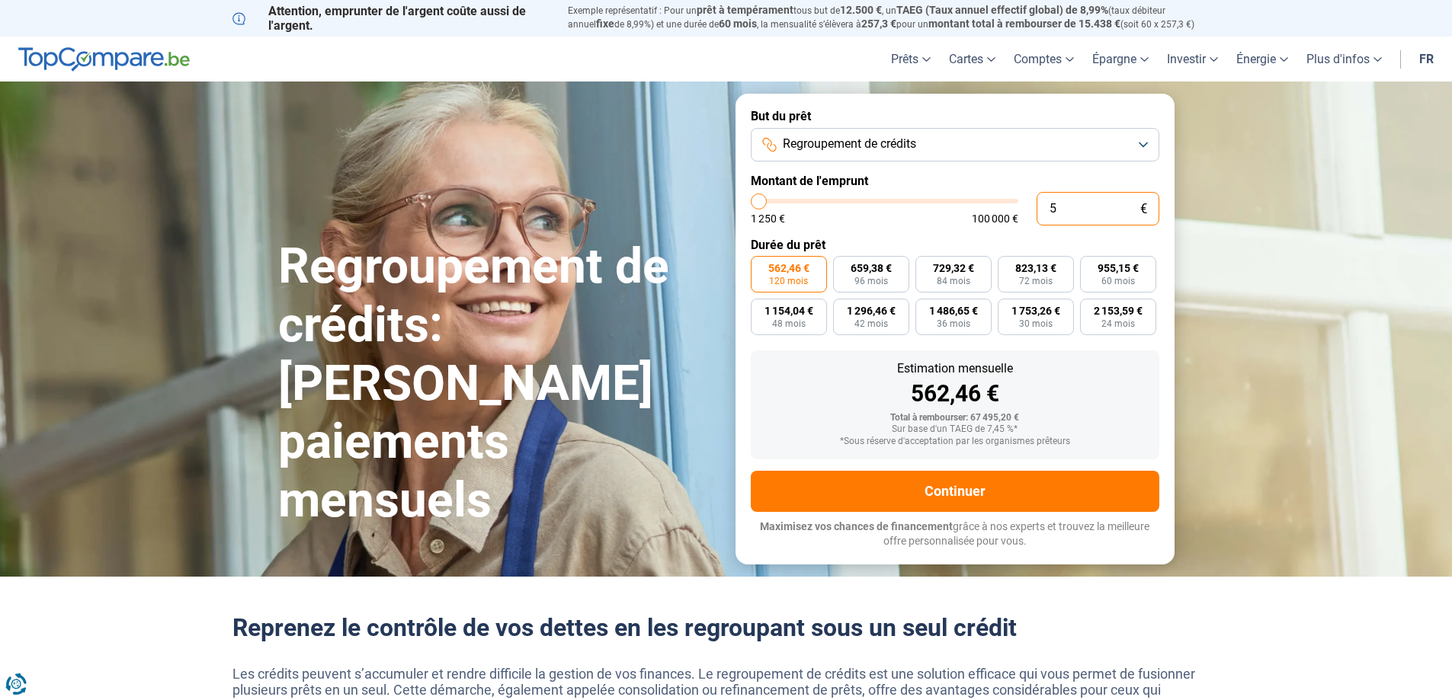
type input "55"
type input "1250"
type input "550"
type input "1250"
type input "5 500"
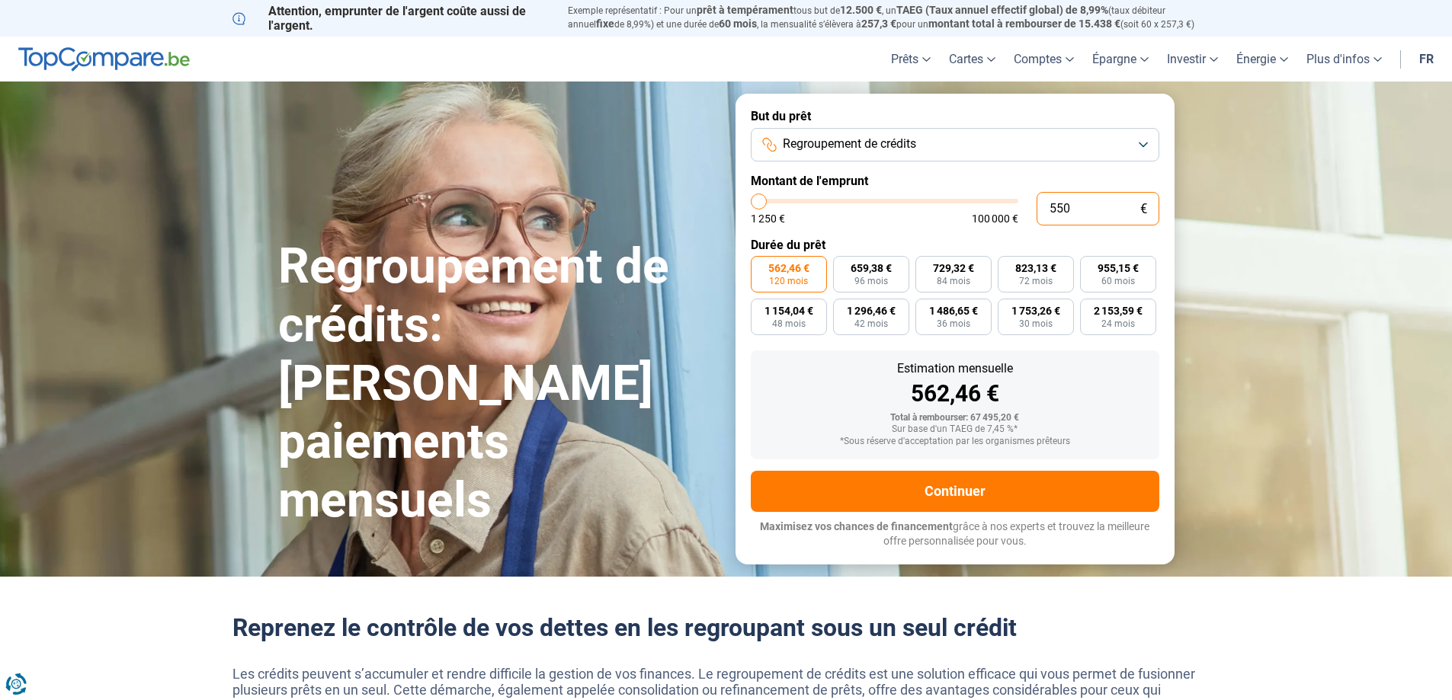
type input "5500"
type input "55 000"
type input "55000"
click at [1110, 371] on div "Estimation mensuelle" at bounding box center [955, 369] width 384 height 12
type input "56 250"
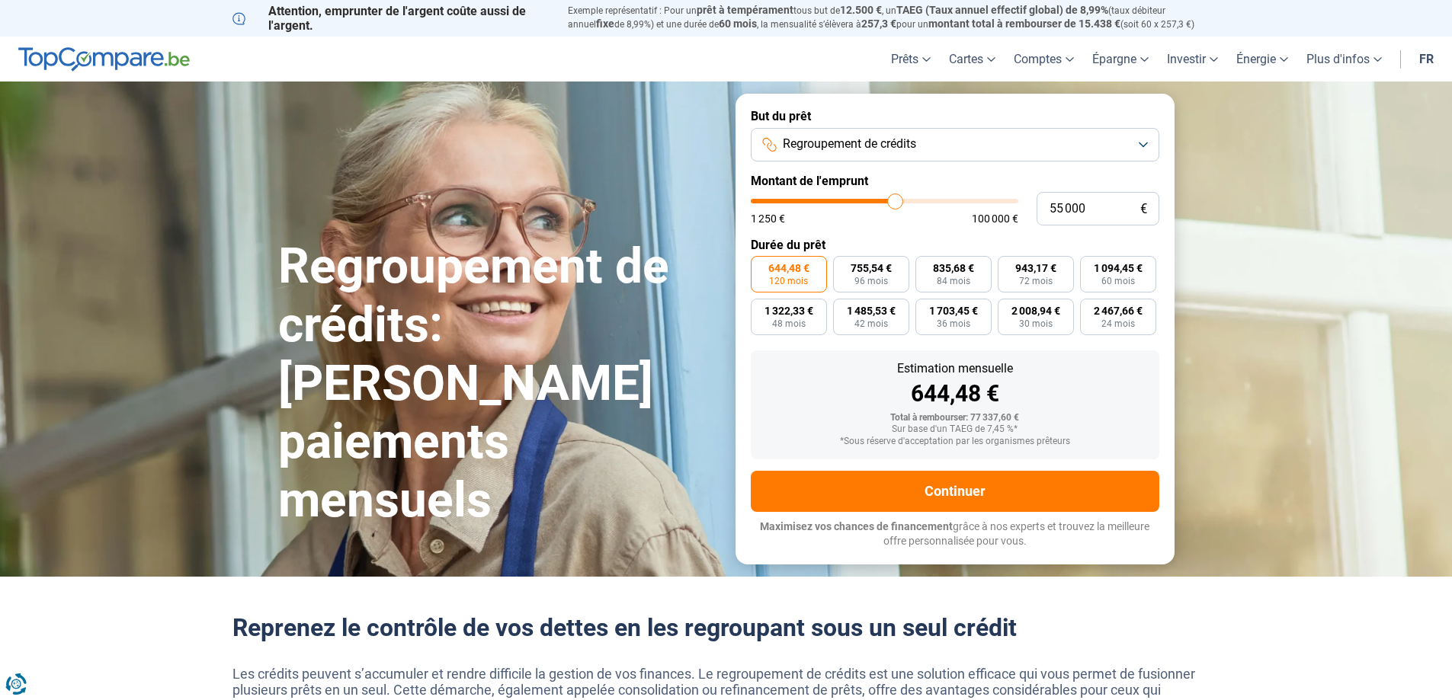
type input "56250"
type input "57 250"
type input "57250"
type input "58 000"
type input "58000"
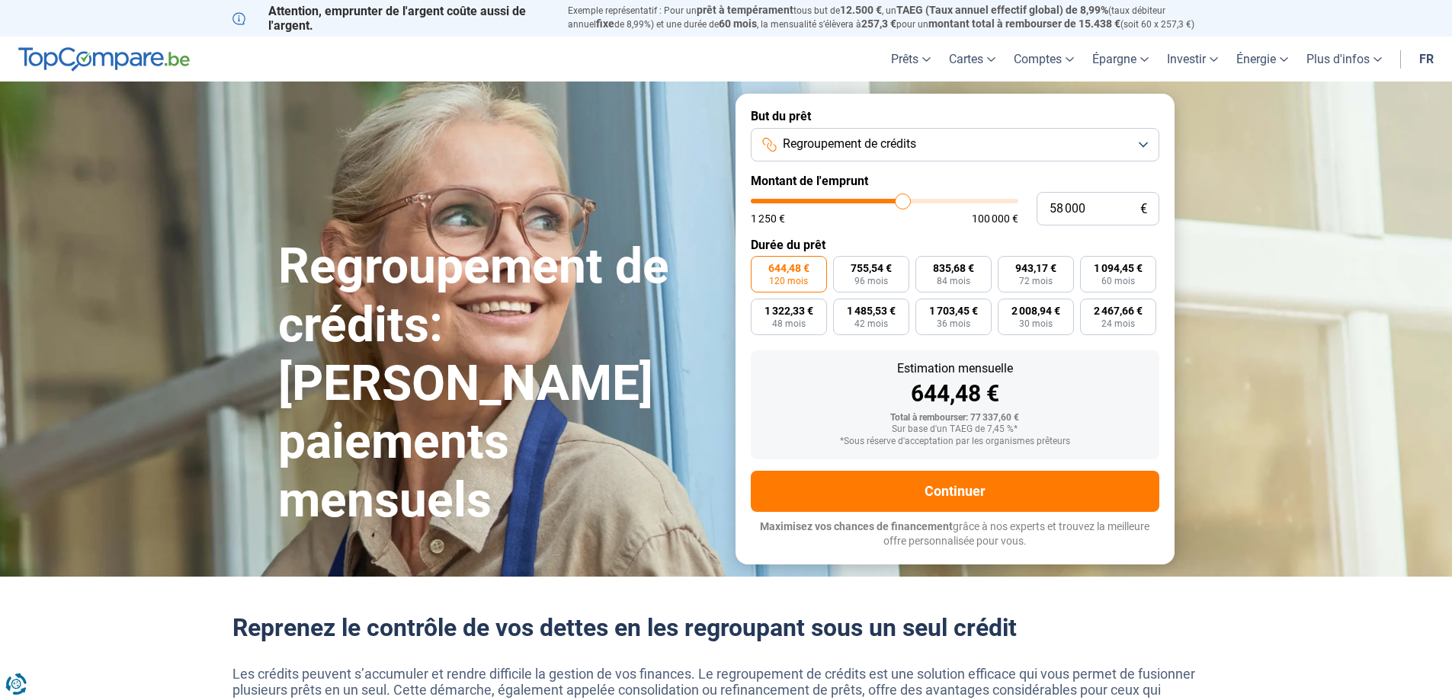
type input "59 250"
type input "59250"
type input "61 000"
type input "61000"
type input "62 500"
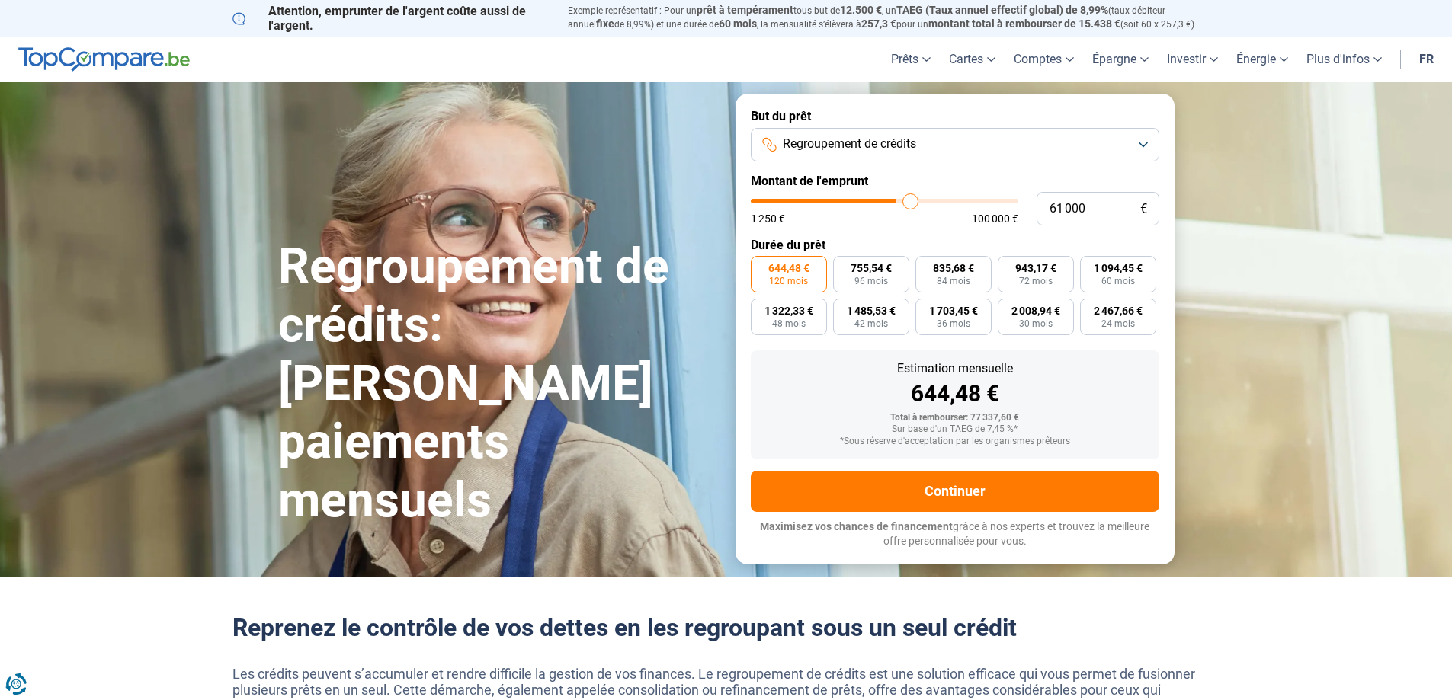
type input "62500"
type input "64 500"
type input "64500"
type input "66 000"
type input "66000"
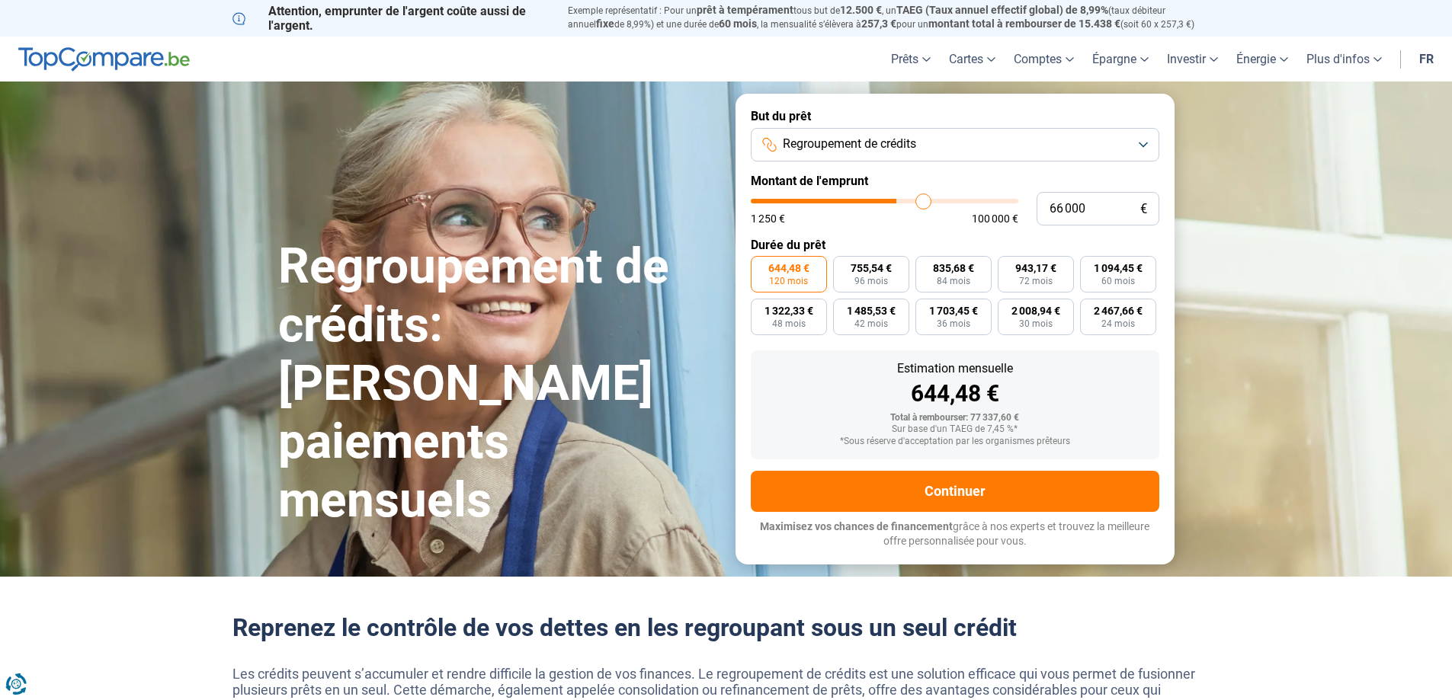
type input "68 250"
type input "68250"
type input "70 250"
type input "70250"
type input "72 000"
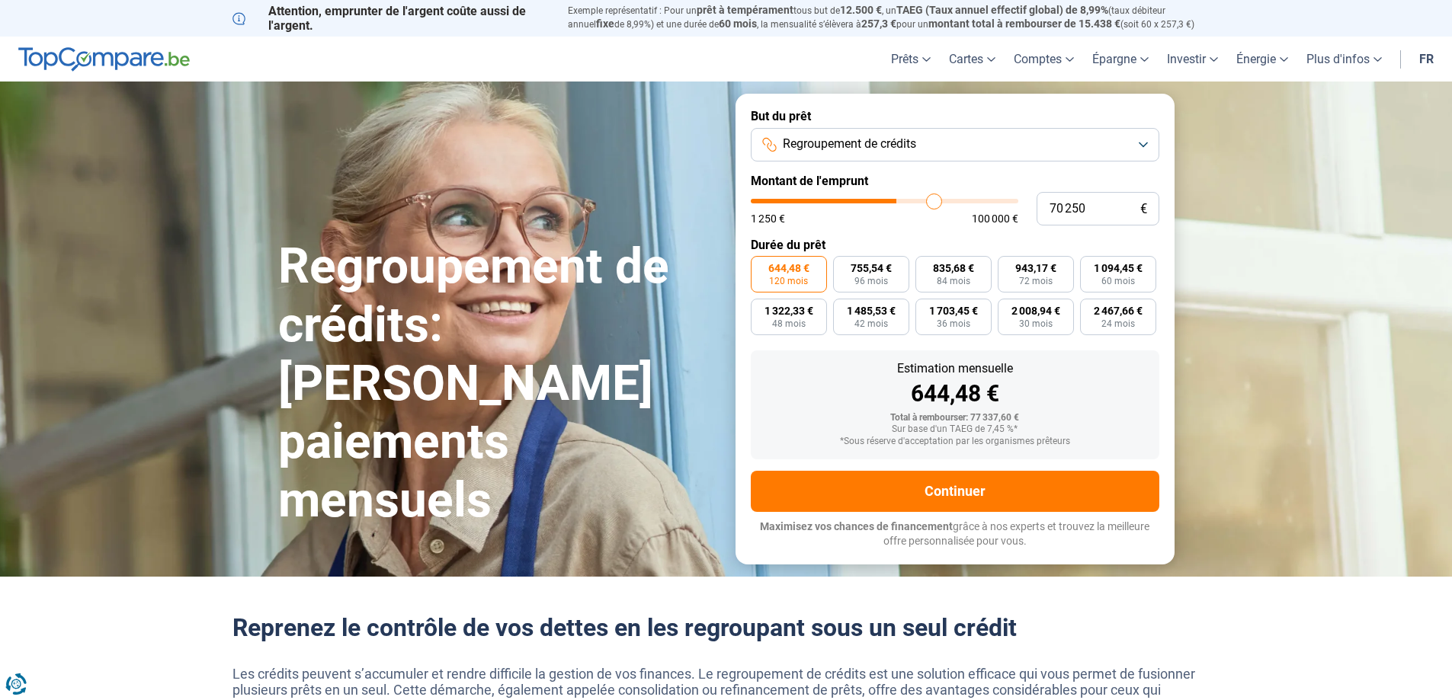
type input "72000"
type input "73 500"
type input "73500"
type input "75 000"
type input "75000"
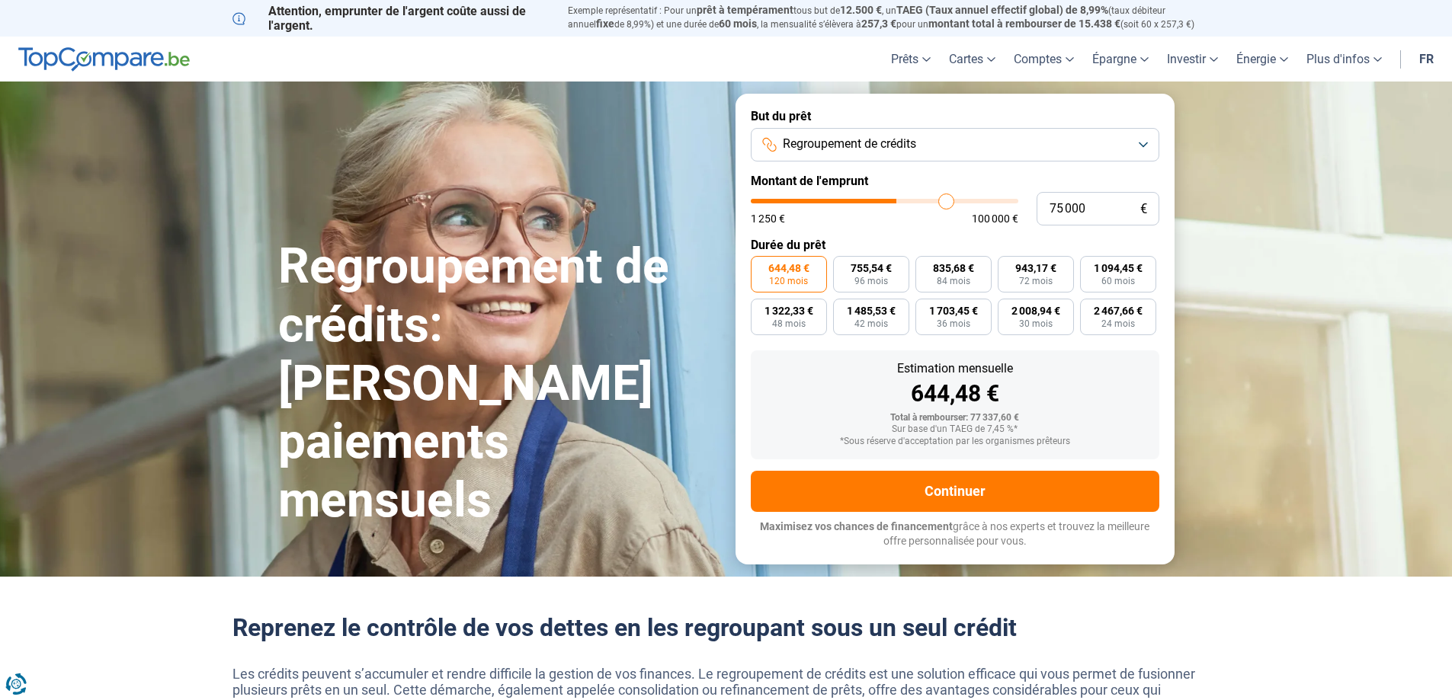
type input "75 750"
drag, startPoint x: 896, startPoint y: 200, endPoint x: 1016, endPoint y: 198, distance: 119.7
click at [1016, 199] on input "range" at bounding box center [885, 201] width 268 height 5
drag, startPoint x: 1016, startPoint y: 198, endPoint x: 832, endPoint y: 195, distance: 183.7
click at [832, 199] on input "range" at bounding box center [885, 201] width 268 height 5
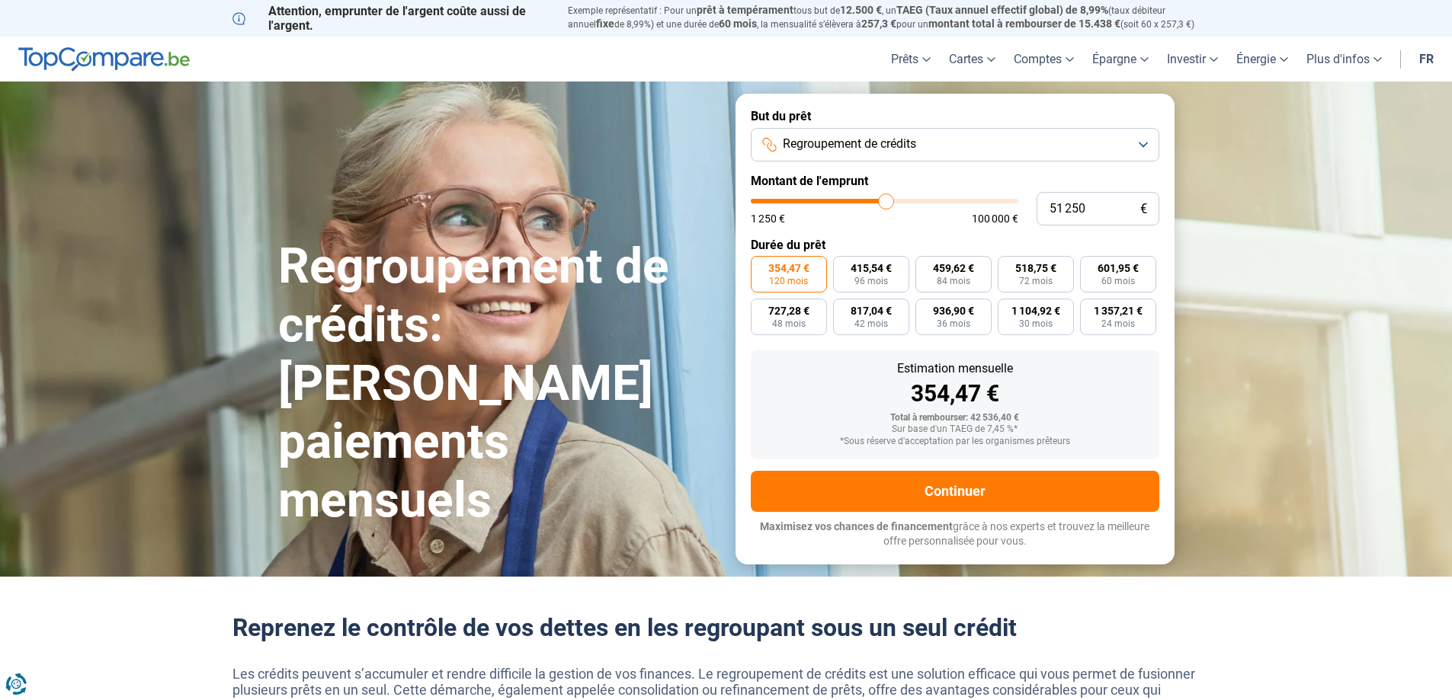
drag, startPoint x: 831, startPoint y: 194, endPoint x: 886, endPoint y: 189, distance: 55.1
click at [886, 199] on input "range" at bounding box center [885, 201] width 268 height 5
click at [876, 322] on span "42 mois" at bounding box center [871, 323] width 34 height 9
click at [843, 309] on input "1 384,24 € 42 mois" at bounding box center [838, 304] width 10 height 10
click at [795, 316] on span "1 232,18 €" at bounding box center [788, 311] width 49 height 11
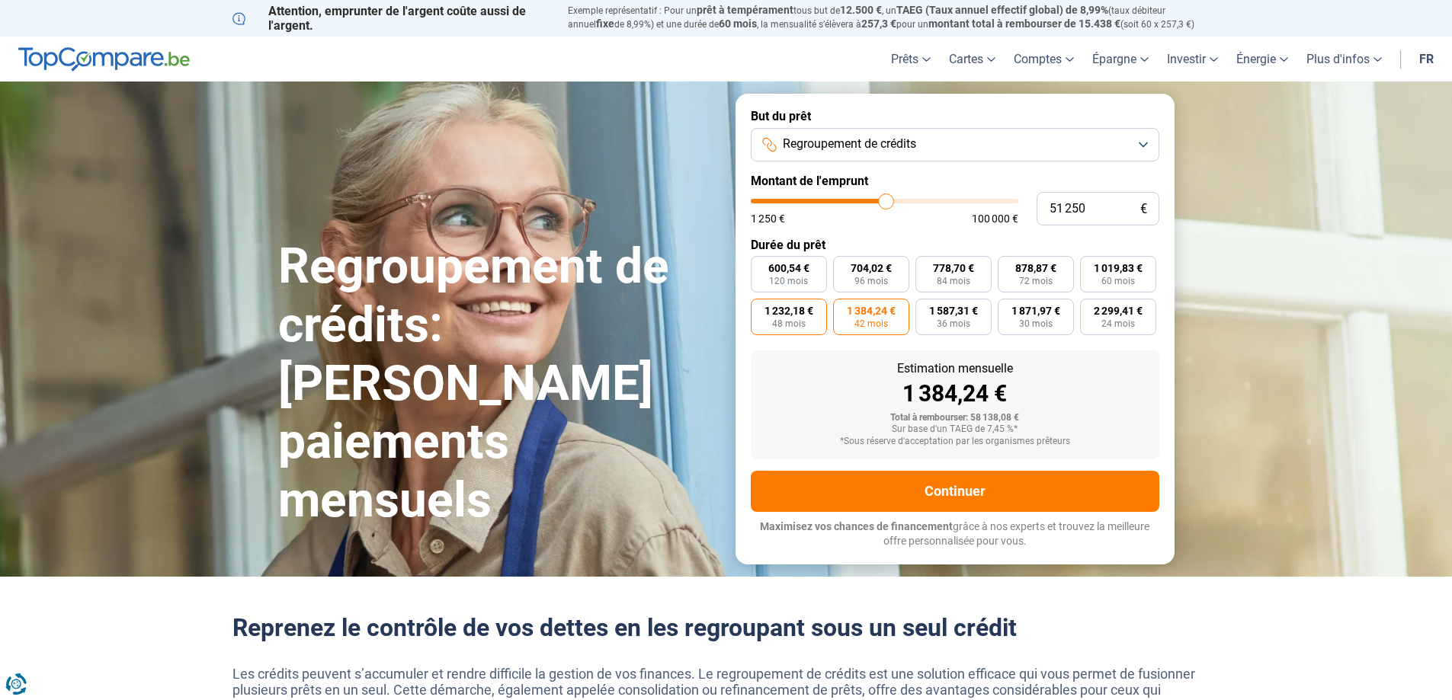
click at [761, 309] on input "1 232,18 € 48 mois" at bounding box center [756, 304] width 10 height 10
drag, startPoint x: 885, startPoint y: 204, endPoint x: 835, endPoint y: 194, distance: 51.4
click at [835, 199] on input "range" at bounding box center [885, 201] width 268 height 5
click at [963, 269] on span "471,02 €" at bounding box center [953, 268] width 41 height 11
click at [925, 266] on input "471,02 € 84 mois" at bounding box center [920, 261] width 10 height 10
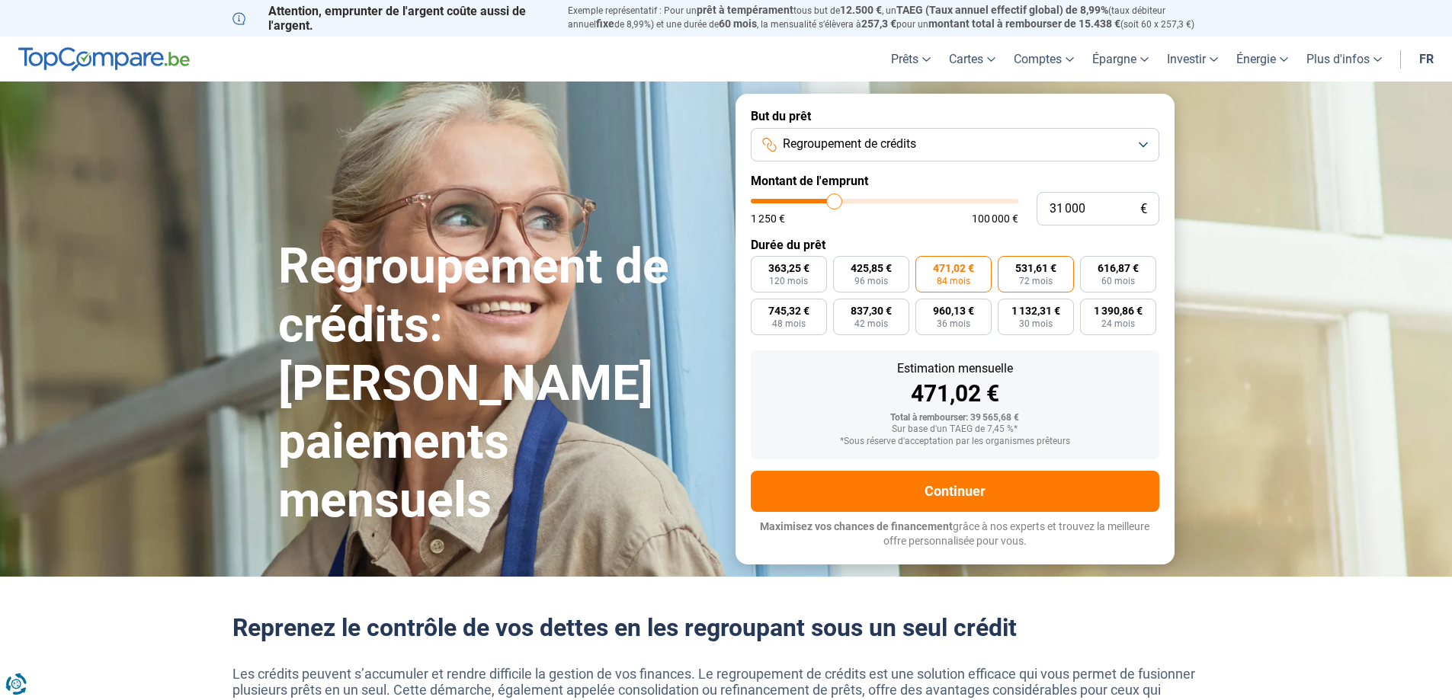
click at [1033, 270] on span "531,61 €" at bounding box center [1035, 268] width 41 height 11
click at [1008, 266] on input "531,61 € 72 mois" at bounding box center [1003, 261] width 10 height 10
click at [1107, 264] on span "616,87 €" at bounding box center [1117, 268] width 41 height 11
click at [1090, 264] on input "616,87 € 60 mois" at bounding box center [1085, 261] width 10 height 10
click at [794, 322] on span "48 mois" at bounding box center [789, 323] width 34 height 9
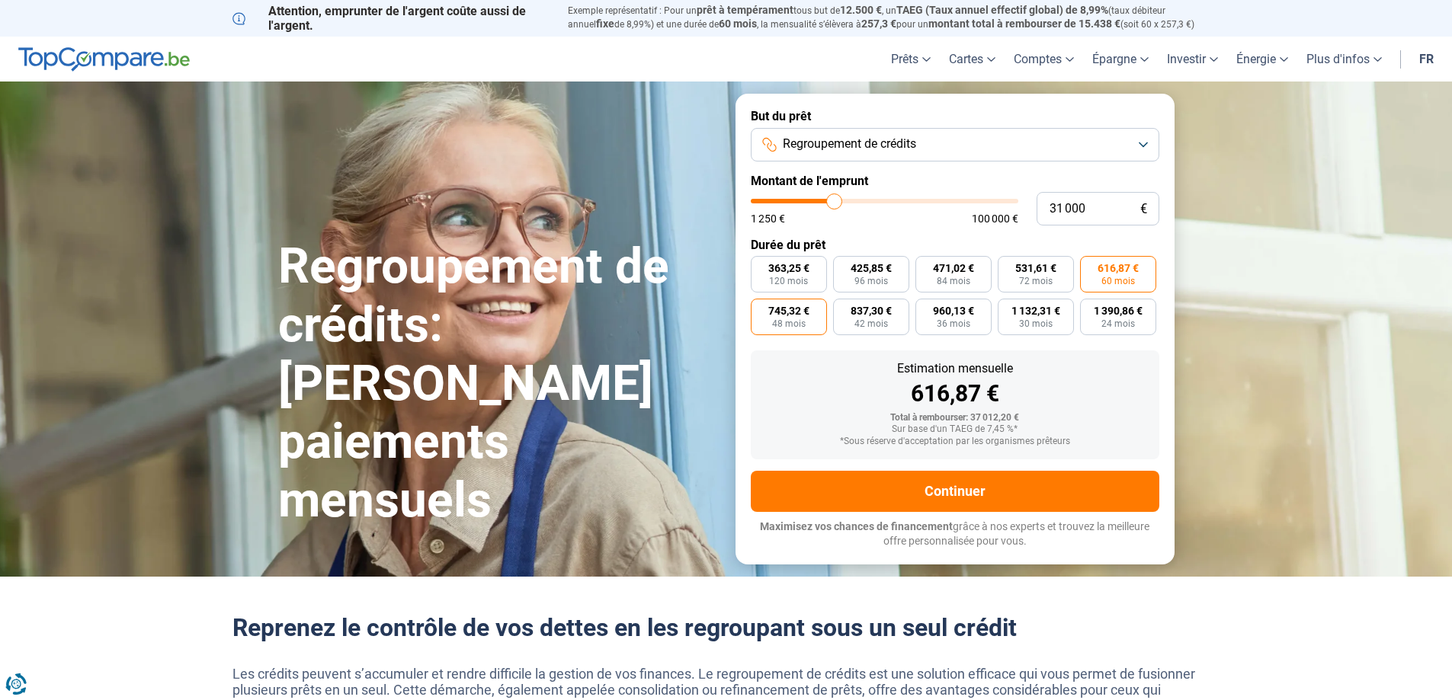
click at [761, 309] on input "745,32 € 48 mois" at bounding box center [756, 304] width 10 height 10
drag, startPoint x: 835, startPoint y: 197, endPoint x: 808, endPoint y: 147, distance: 56.6
click at [783, 199] on input "range" at bounding box center [885, 201] width 268 height 5
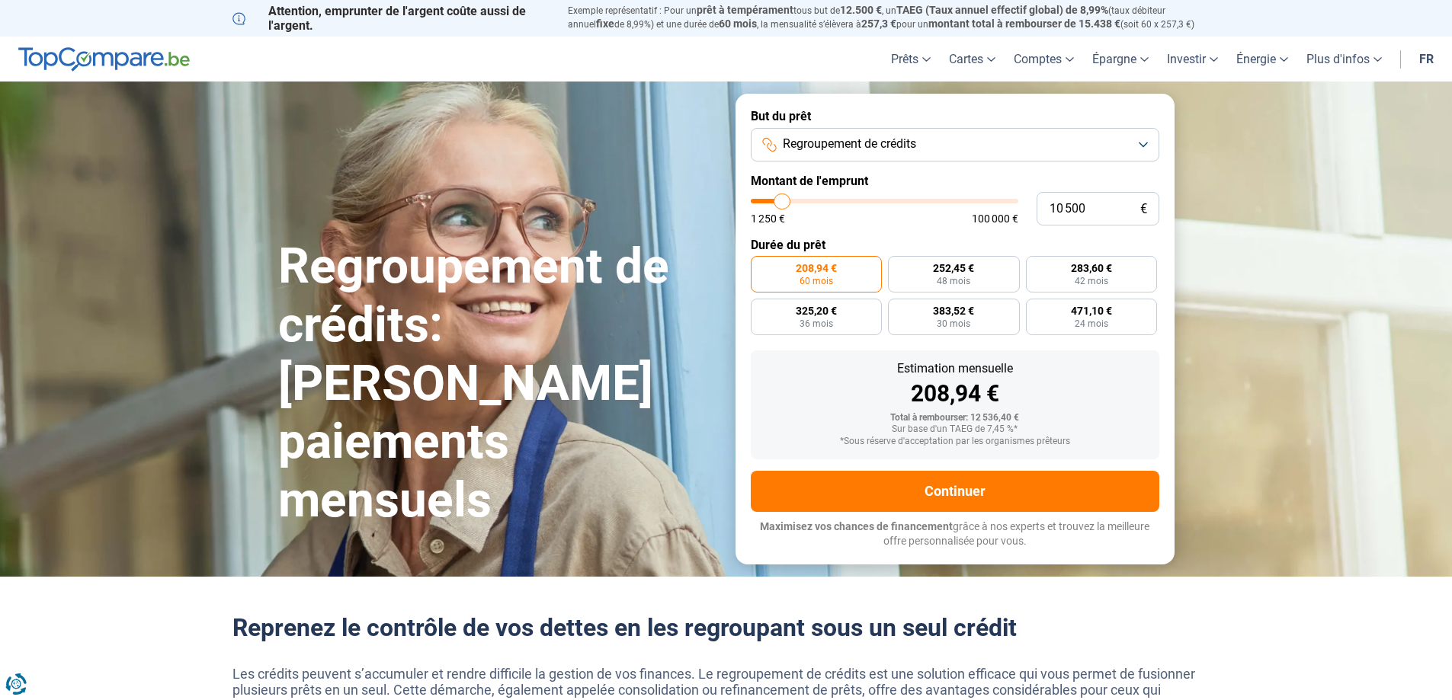
click at [611, 149] on div "Regroupement de crédits: Réduisez vos paiements mensuels But du prêt Regroupeme…" at bounding box center [726, 329] width 915 height 470
click at [1001, 148] on button "Regroupement de crédits" at bounding box center [955, 145] width 409 height 34
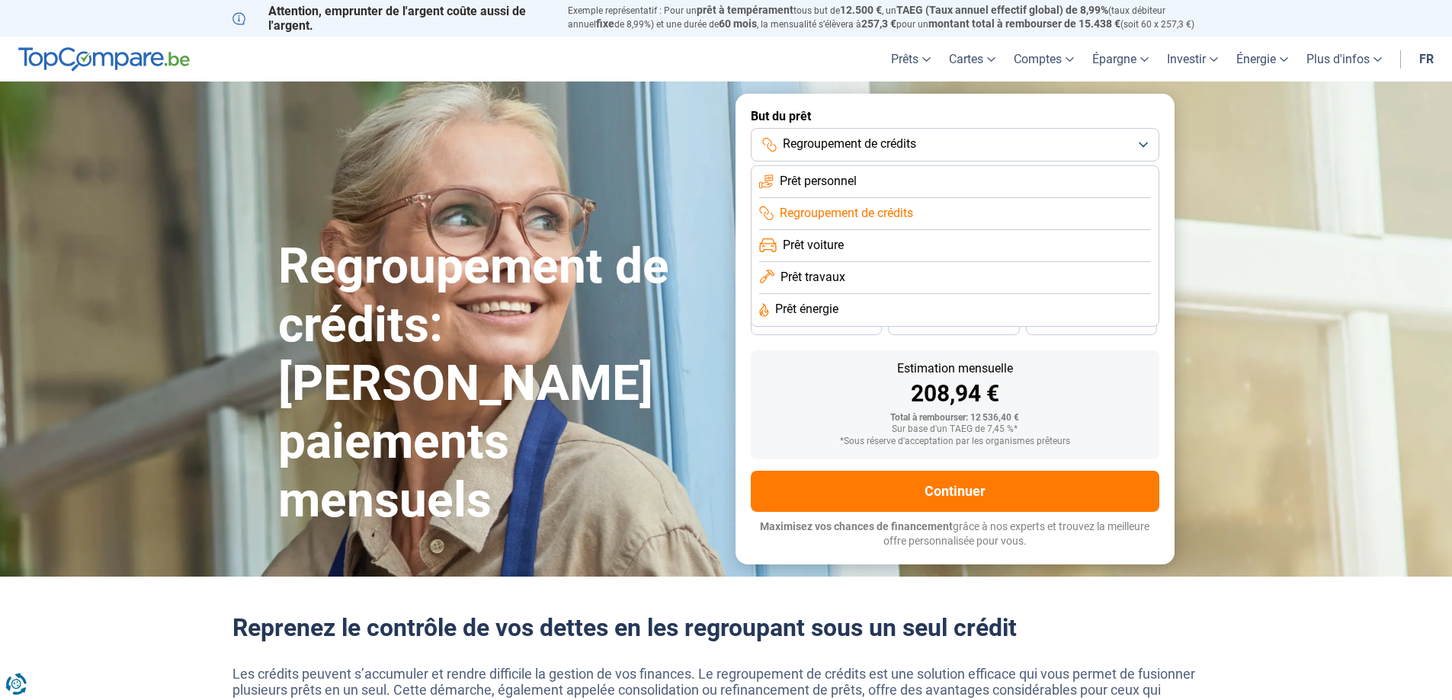
click at [838, 182] on span "Prêt personnel" at bounding box center [818, 181] width 77 height 17
